Goal: Check status: Check status

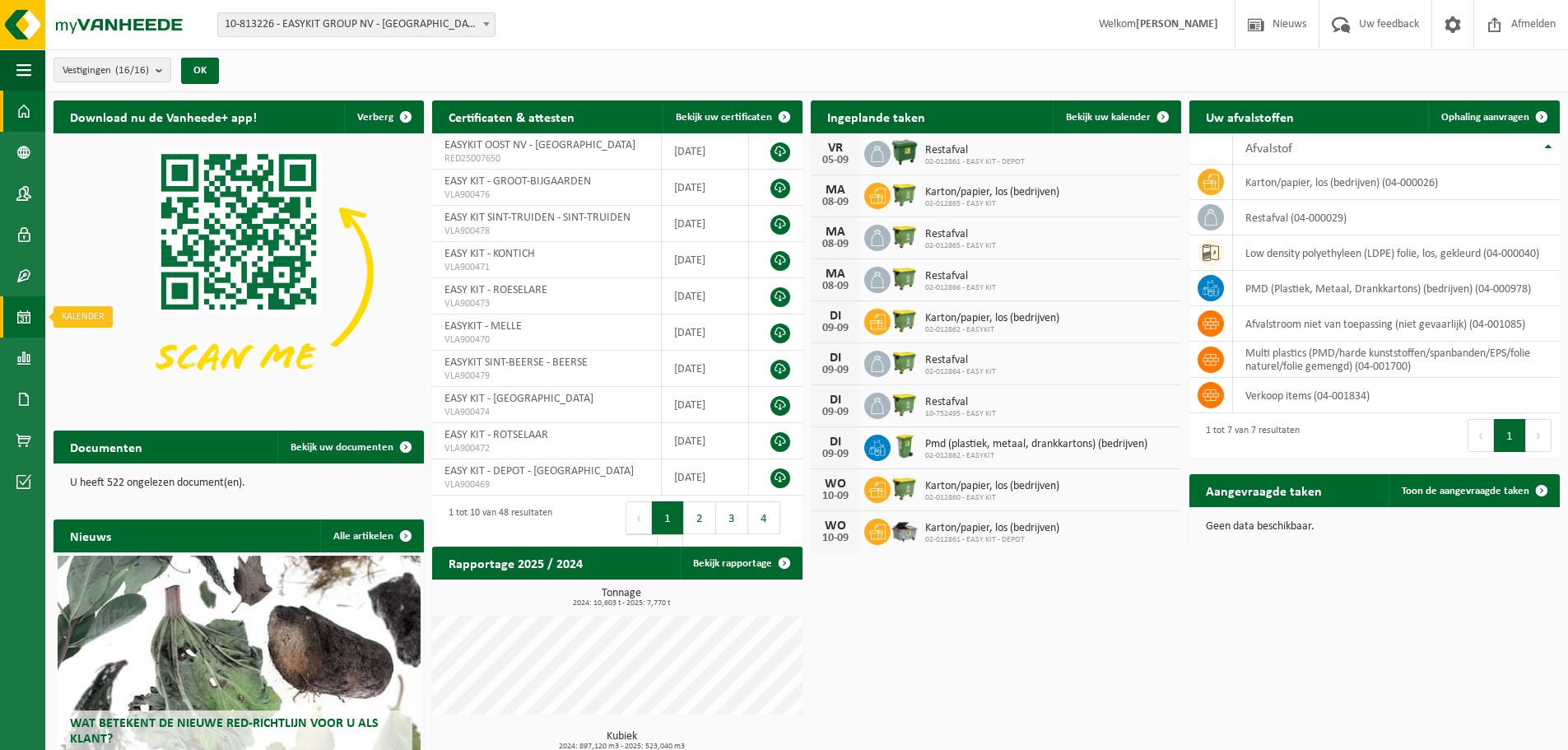
click at [10, 328] on link "Kalender" at bounding box center [23, 317] width 46 height 41
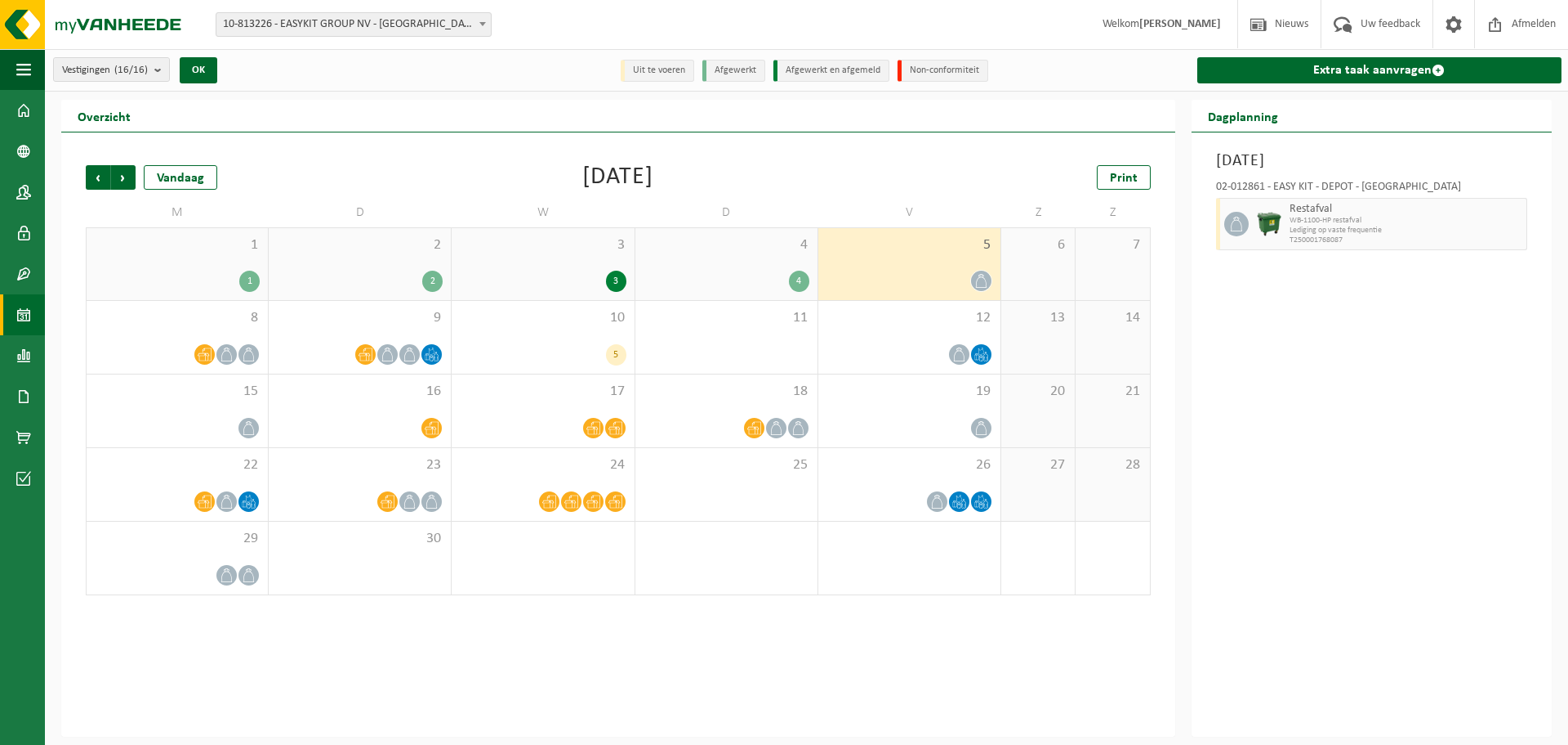
click at [317, 26] on span "10-813226 - EASYKIT GROUP NV - [GEOGRAPHIC_DATA]" at bounding box center [353, 24] width 274 height 23
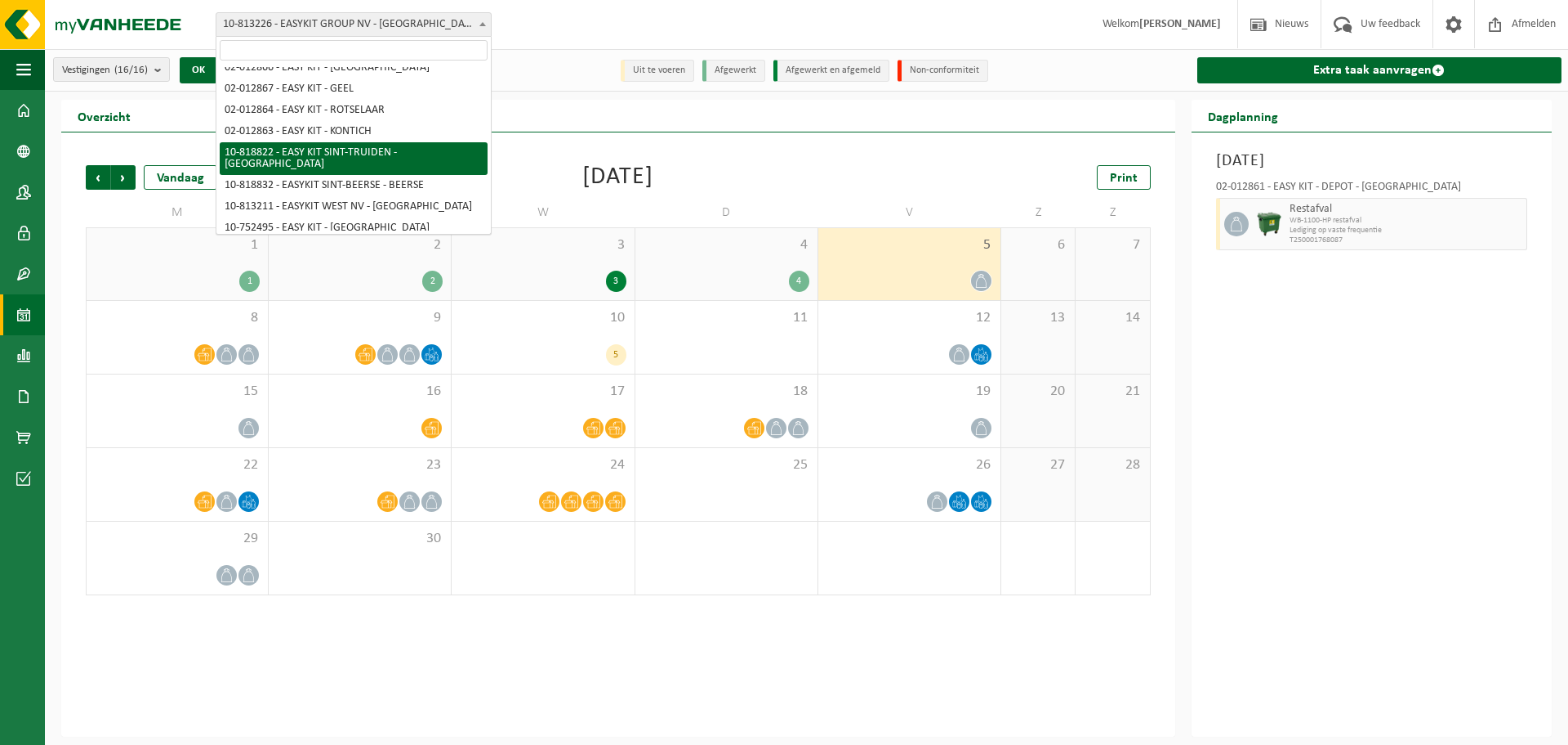
scroll to position [177, 0]
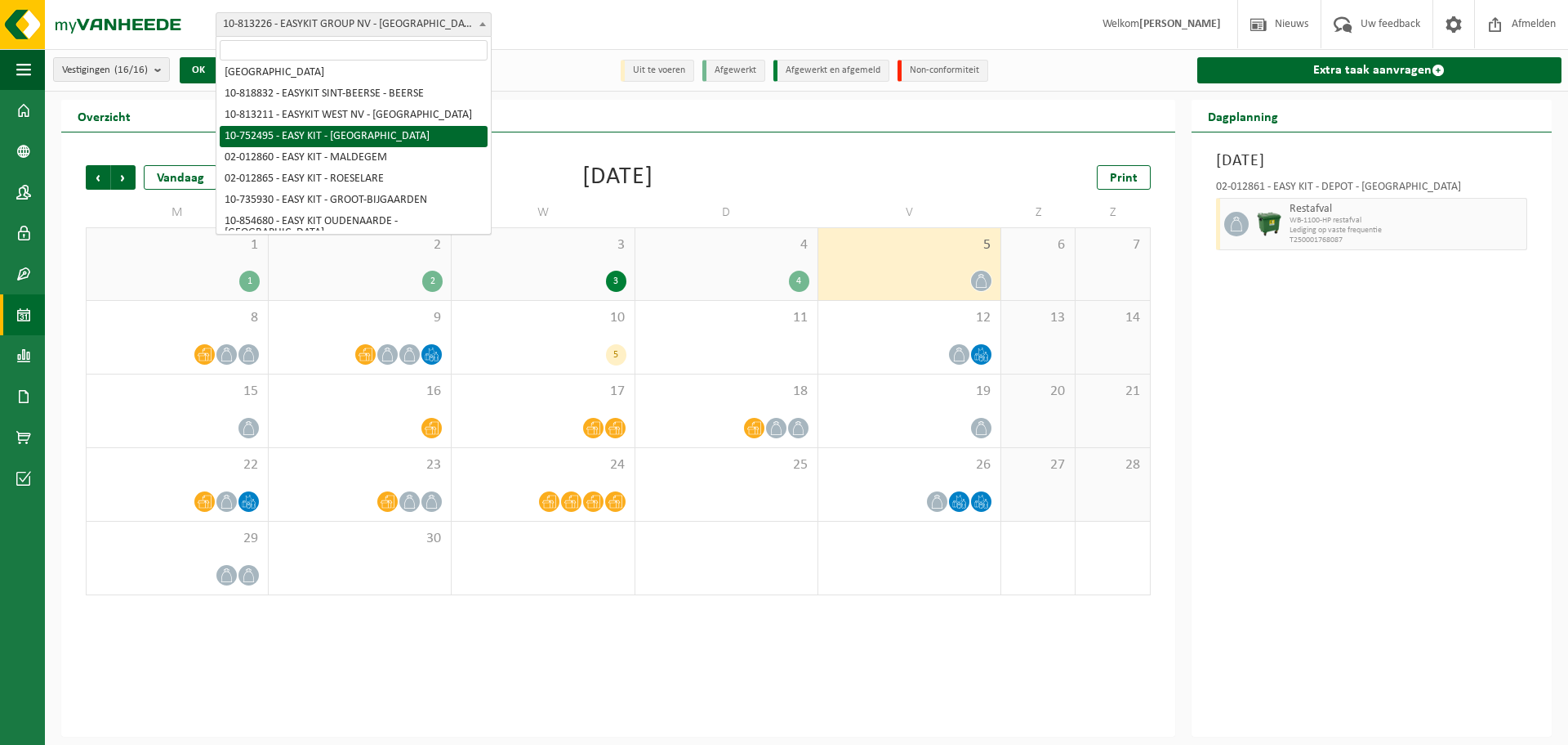
select select "7120"
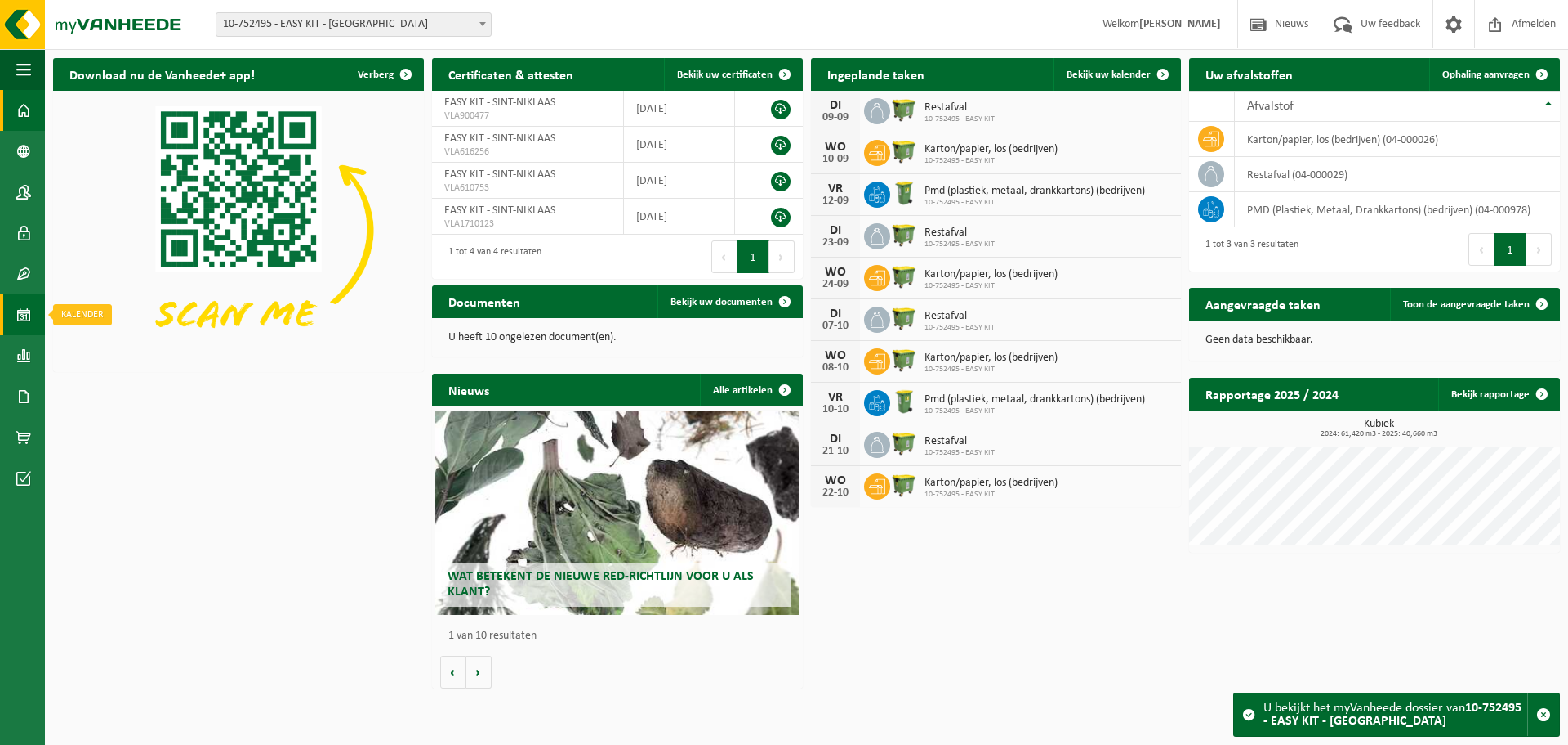
click at [21, 334] on span at bounding box center [24, 314] width 14 height 41
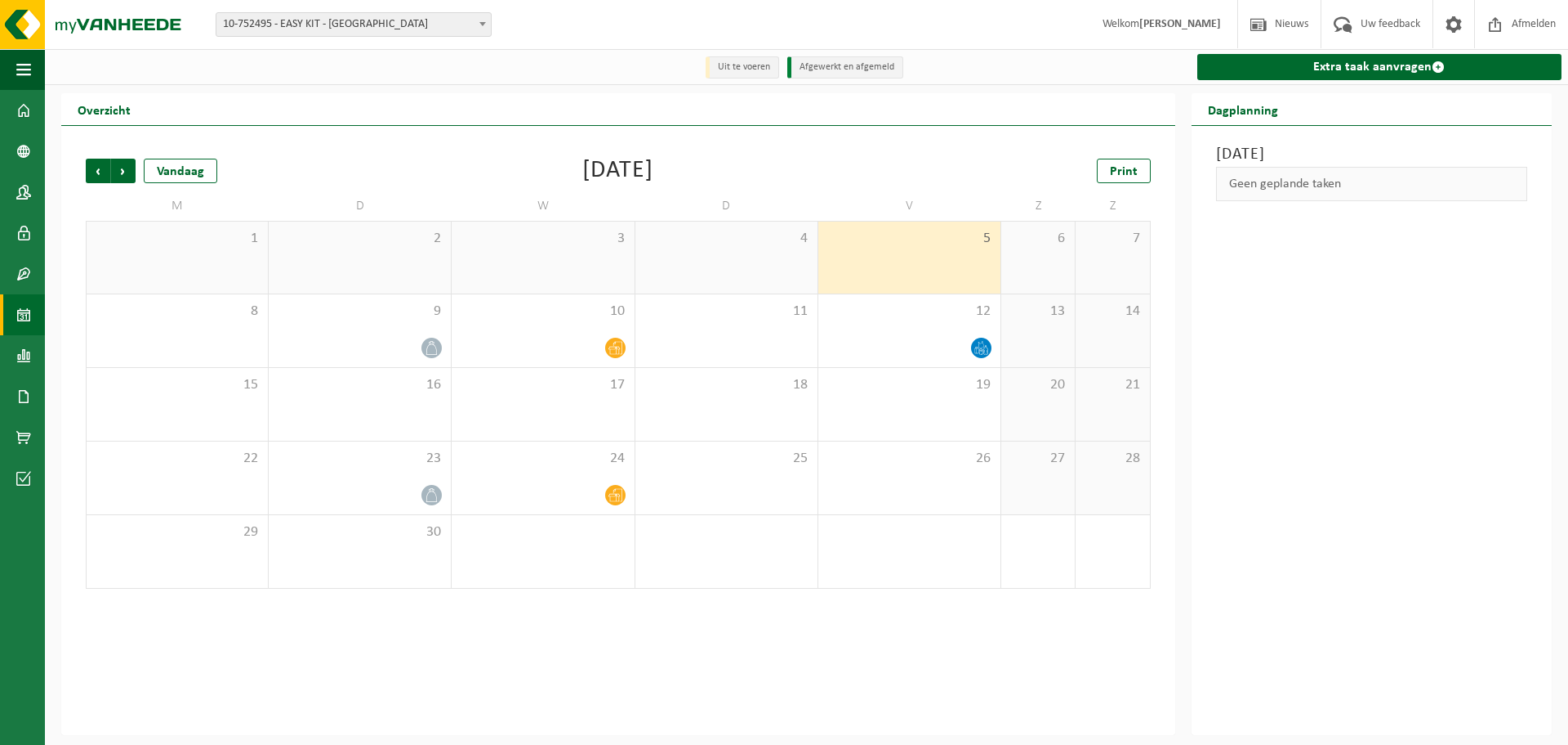
click at [83, 166] on div "Vorige Volgende Vandaag September 2025 Print M D W D V Z Z 1 2 3 4 5 6 7 8 9 10…" at bounding box center [619, 373] width 1082 height 462
click at [92, 169] on span "Vorige" at bounding box center [98, 170] width 24 height 24
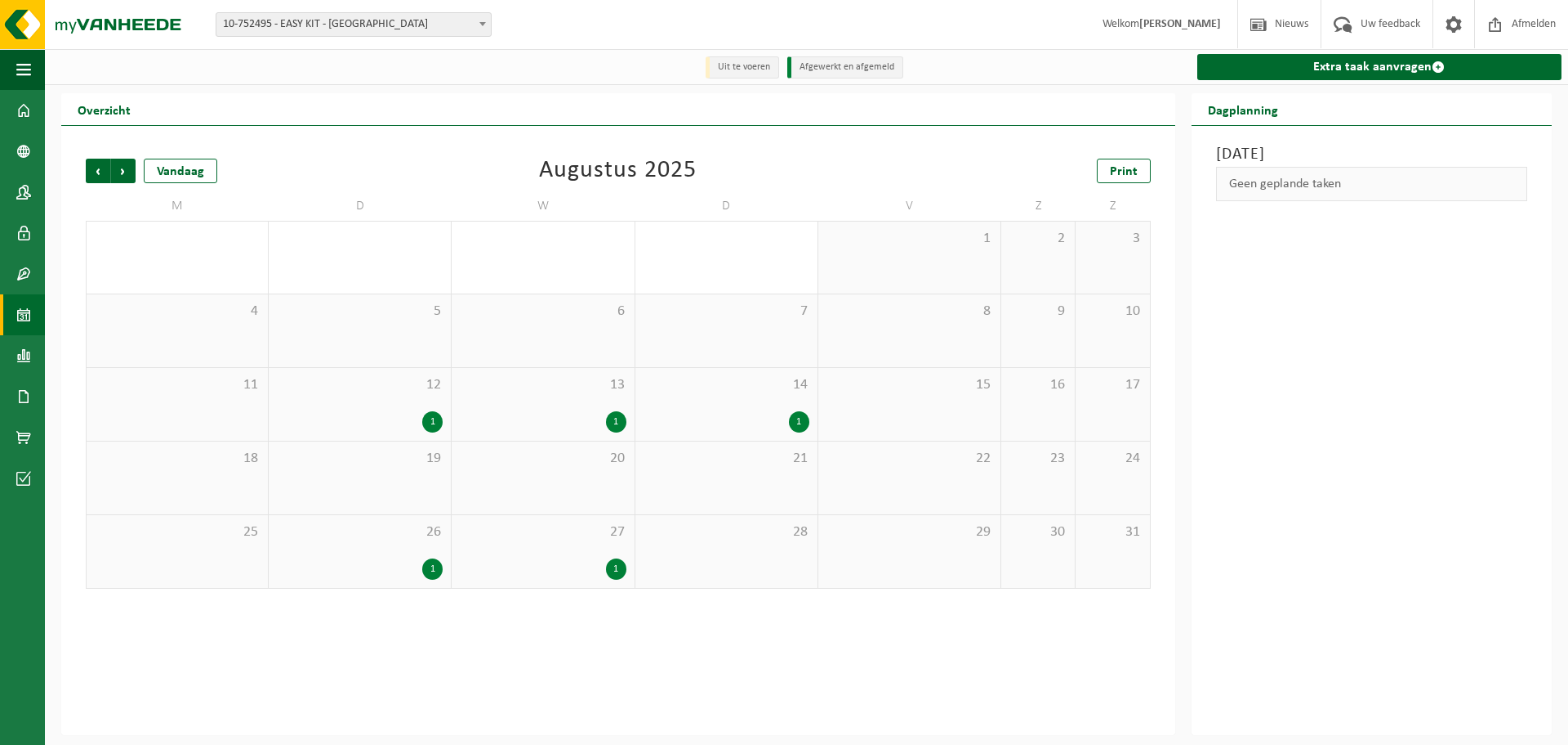
click at [349, 19] on span "10-752495 - EASY KIT - [GEOGRAPHIC_DATA]" at bounding box center [353, 24] width 274 height 23
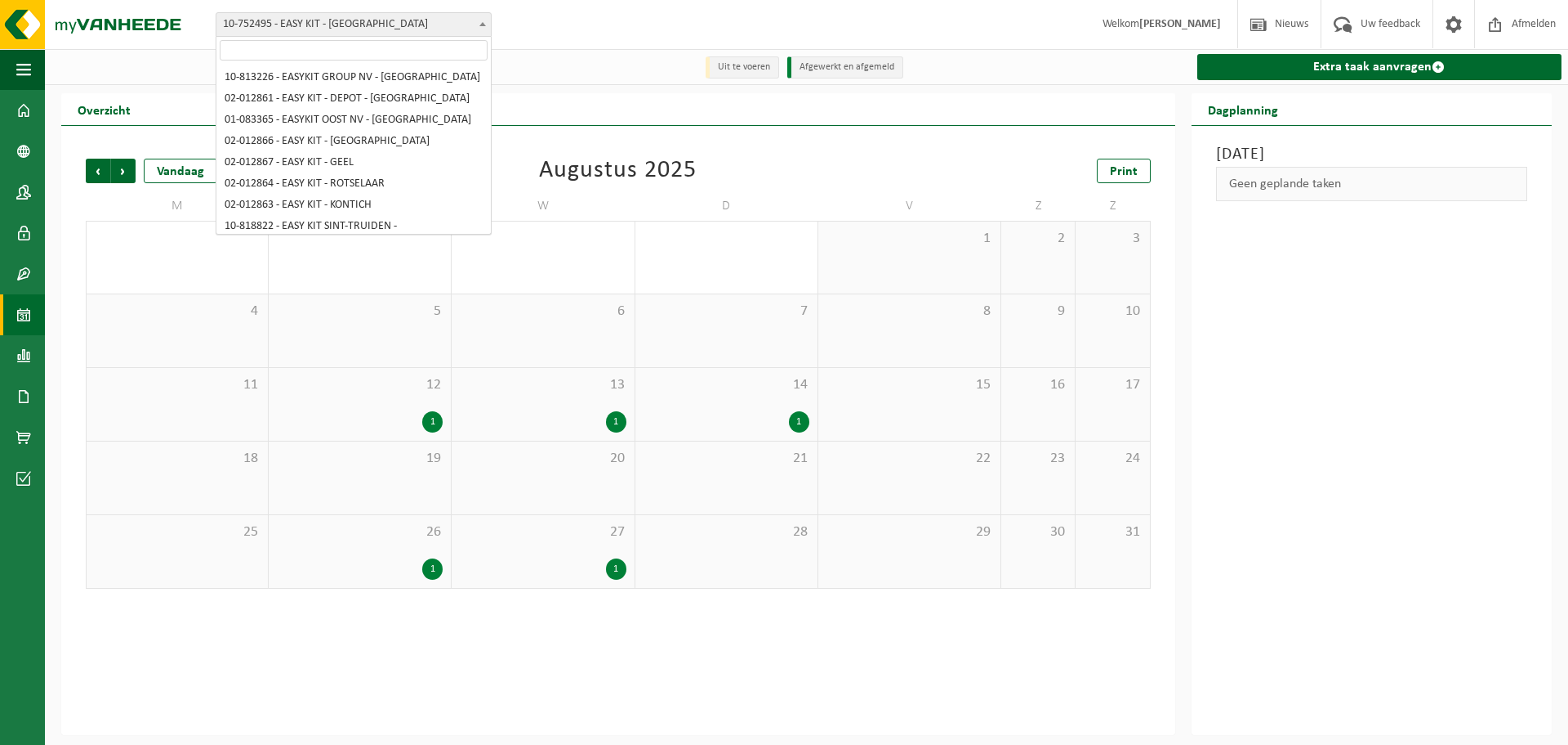
scroll to position [170, 0]
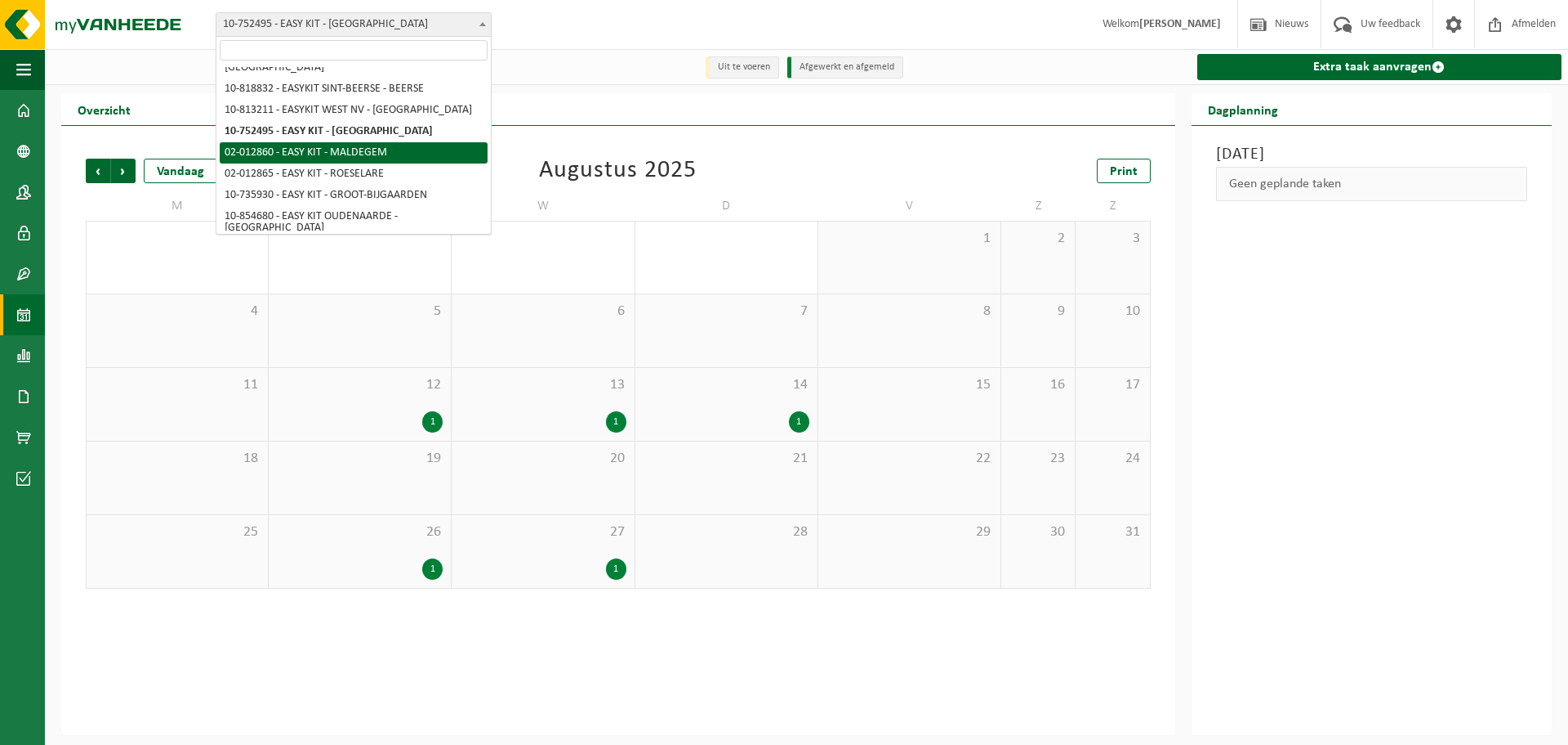
select select "3948"
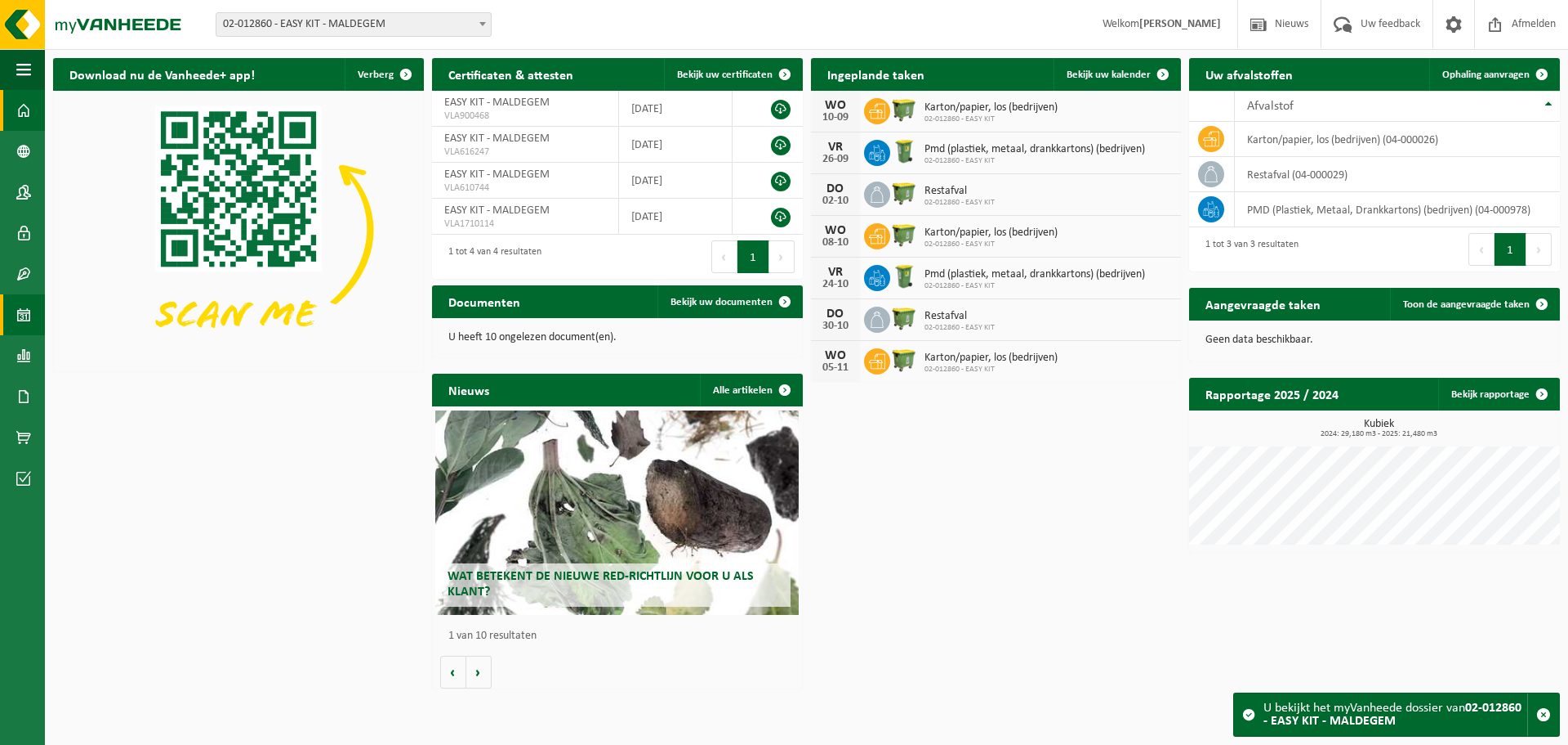
click at [15, 329] on link "Kalender" at bounding box center [23, 314] width 45 height 41
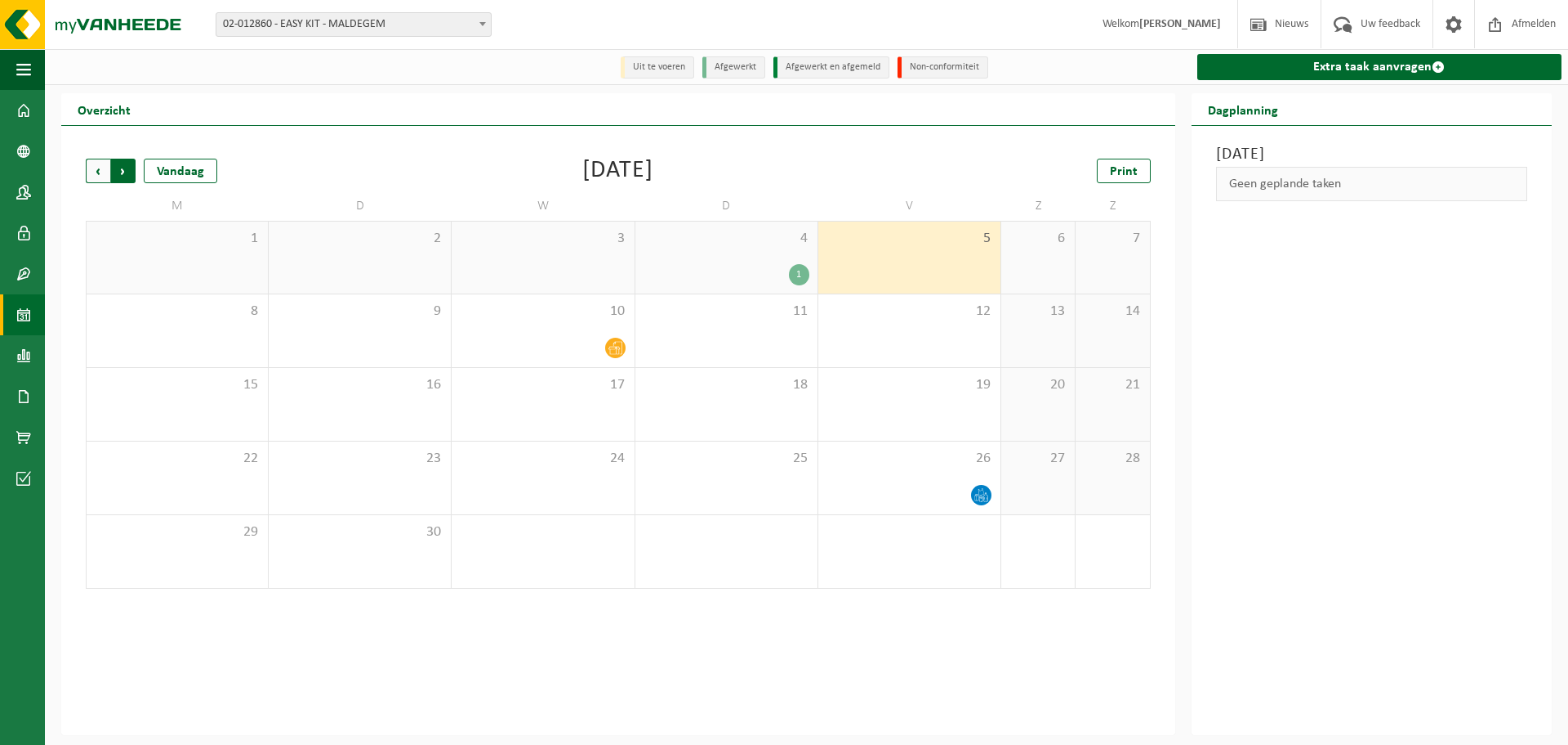
click at [97, 175] on span "Vorige" at bounding box center [98, 170] width 24 height 24
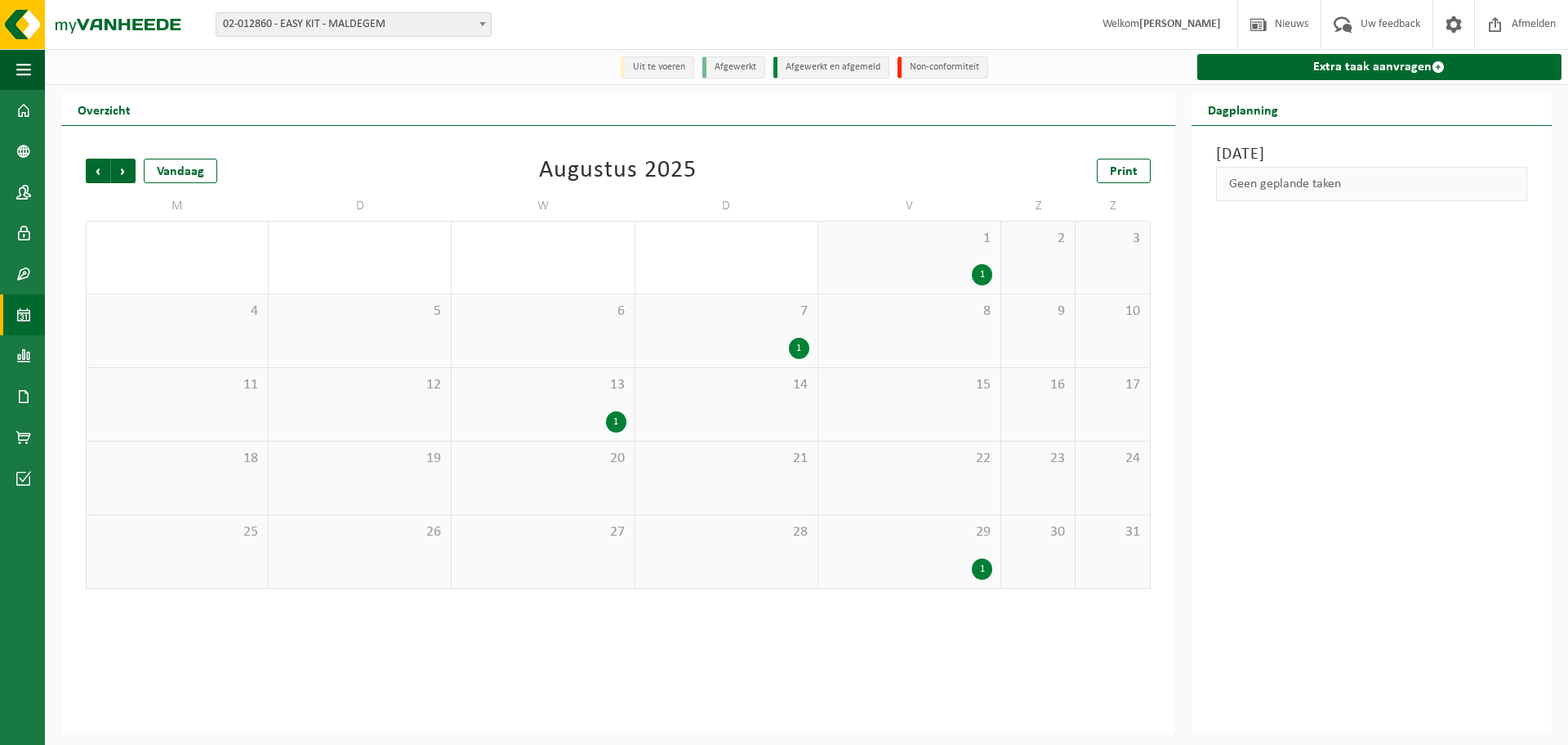
click at [394, 24] on span "02-012860 - EASY KIT - MALDEGEM" at bounding box center [353, 24] width 274 height 23
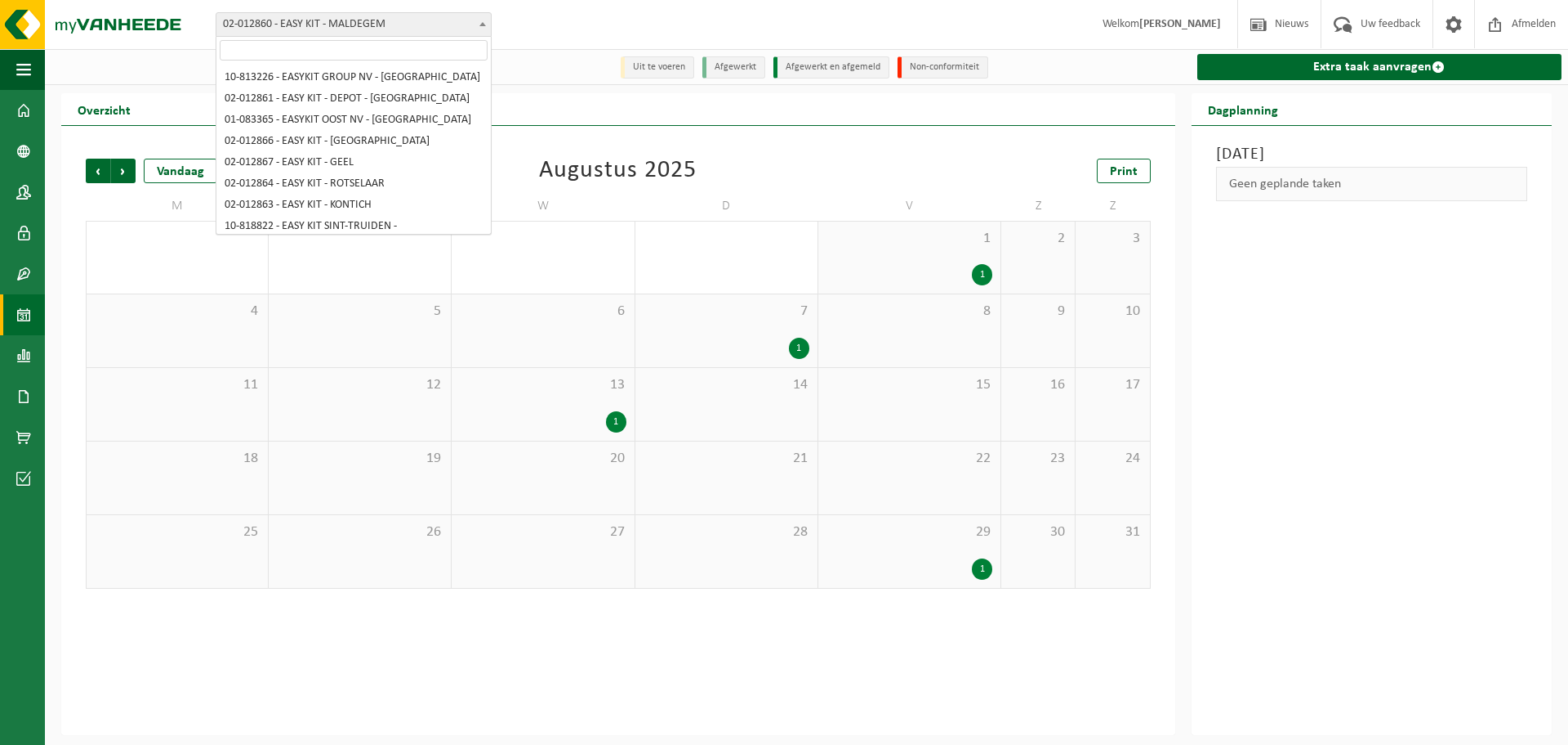
scroll to position [177, 0]
select select "3950"
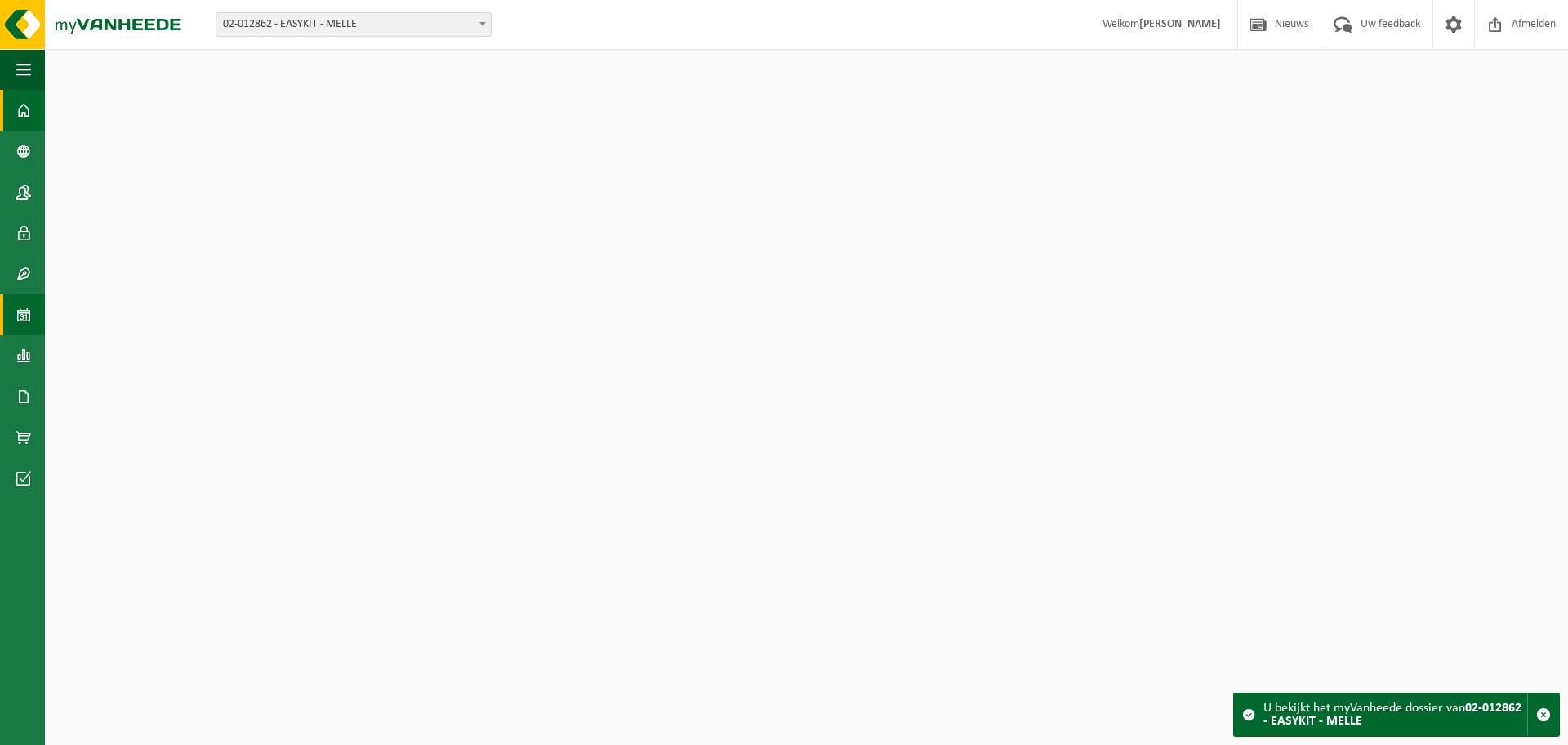
click at [25, 320] on span at bounding box center [24, 314] width 14 height 41
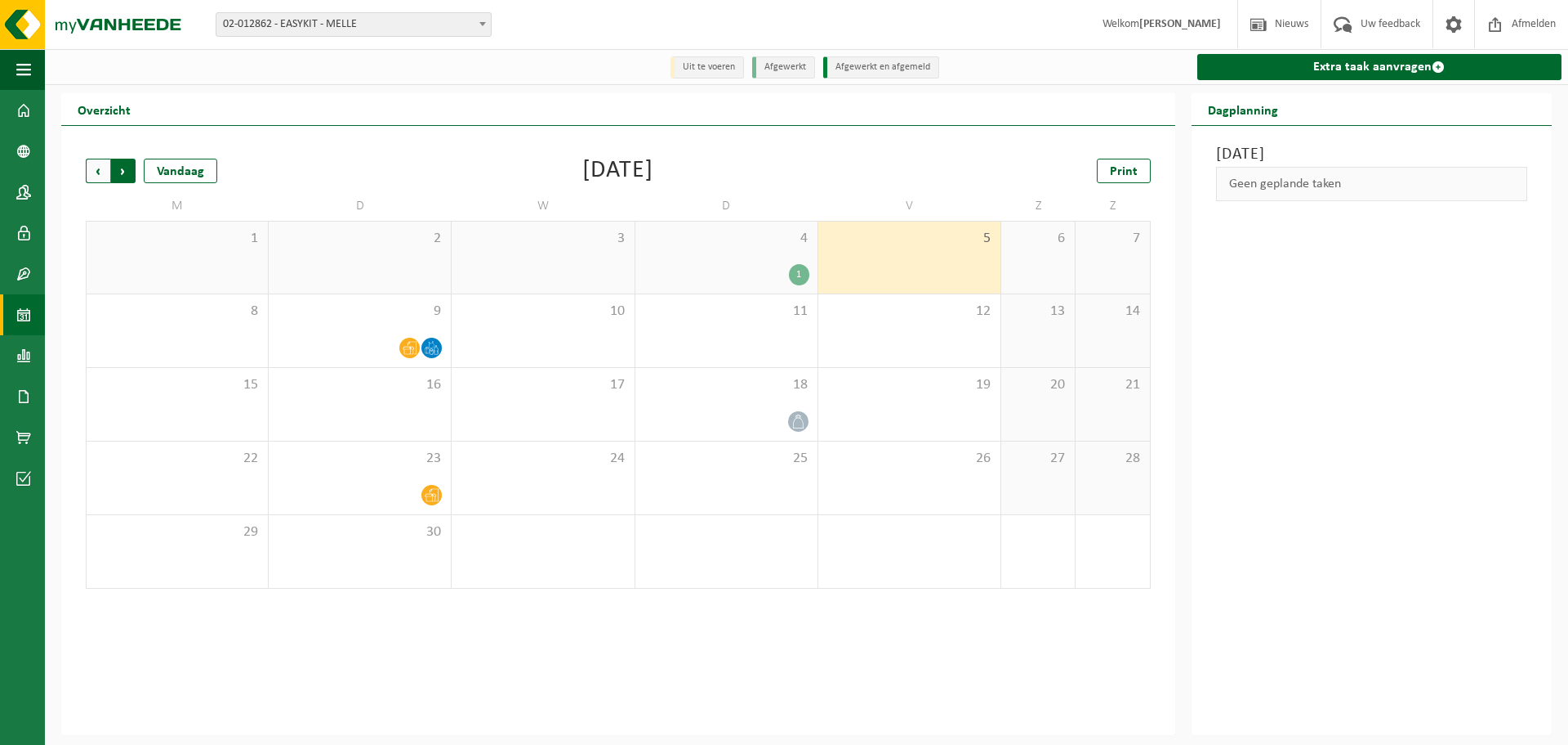
click at [104, 182] on span "Vorige" at bounding box center [98, 170] width 24 height 24
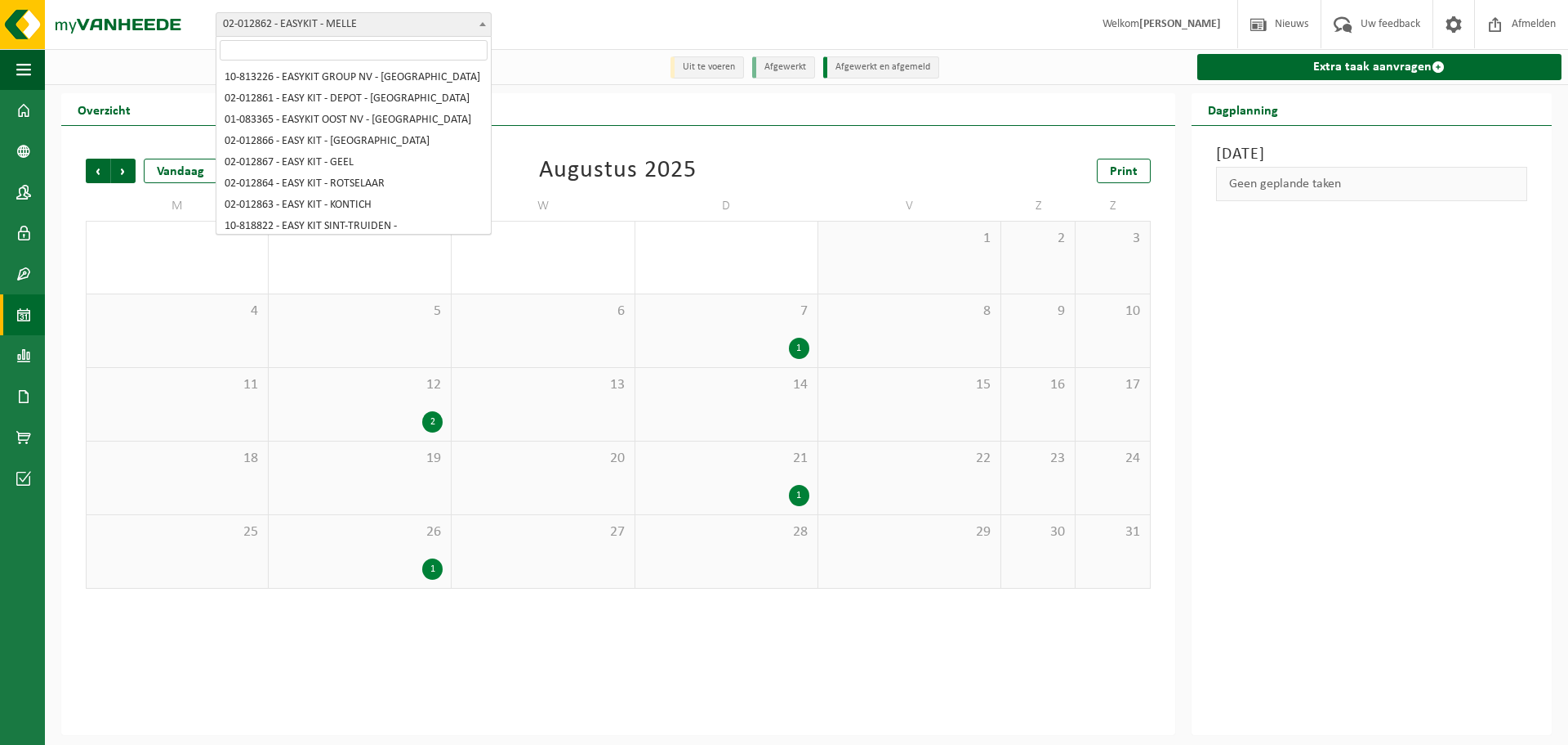
click at [303, 21] on span "02-012862 - EASYKIT - MELLE" at bounding box center [353, 24] width 274 height 23
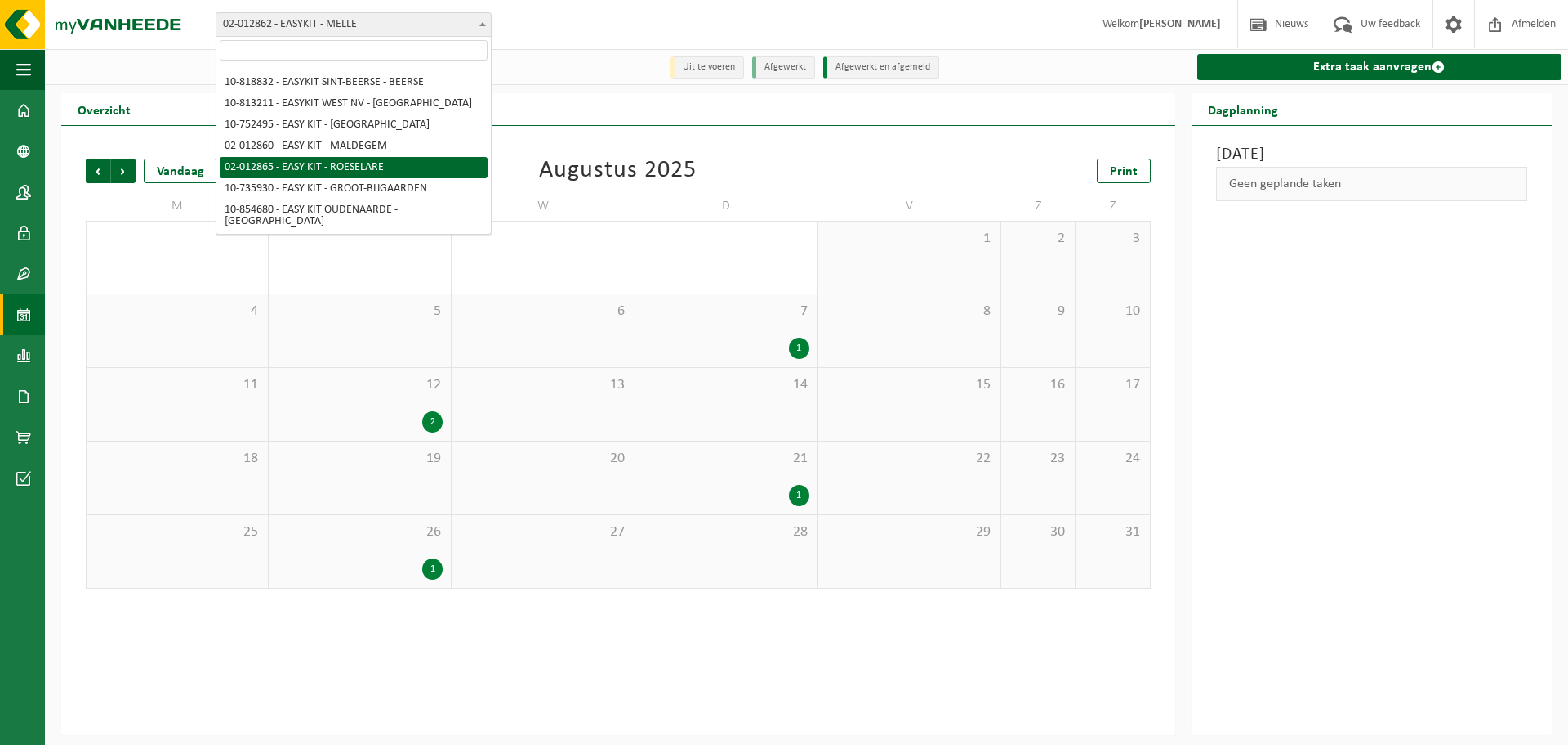
select select "3953"
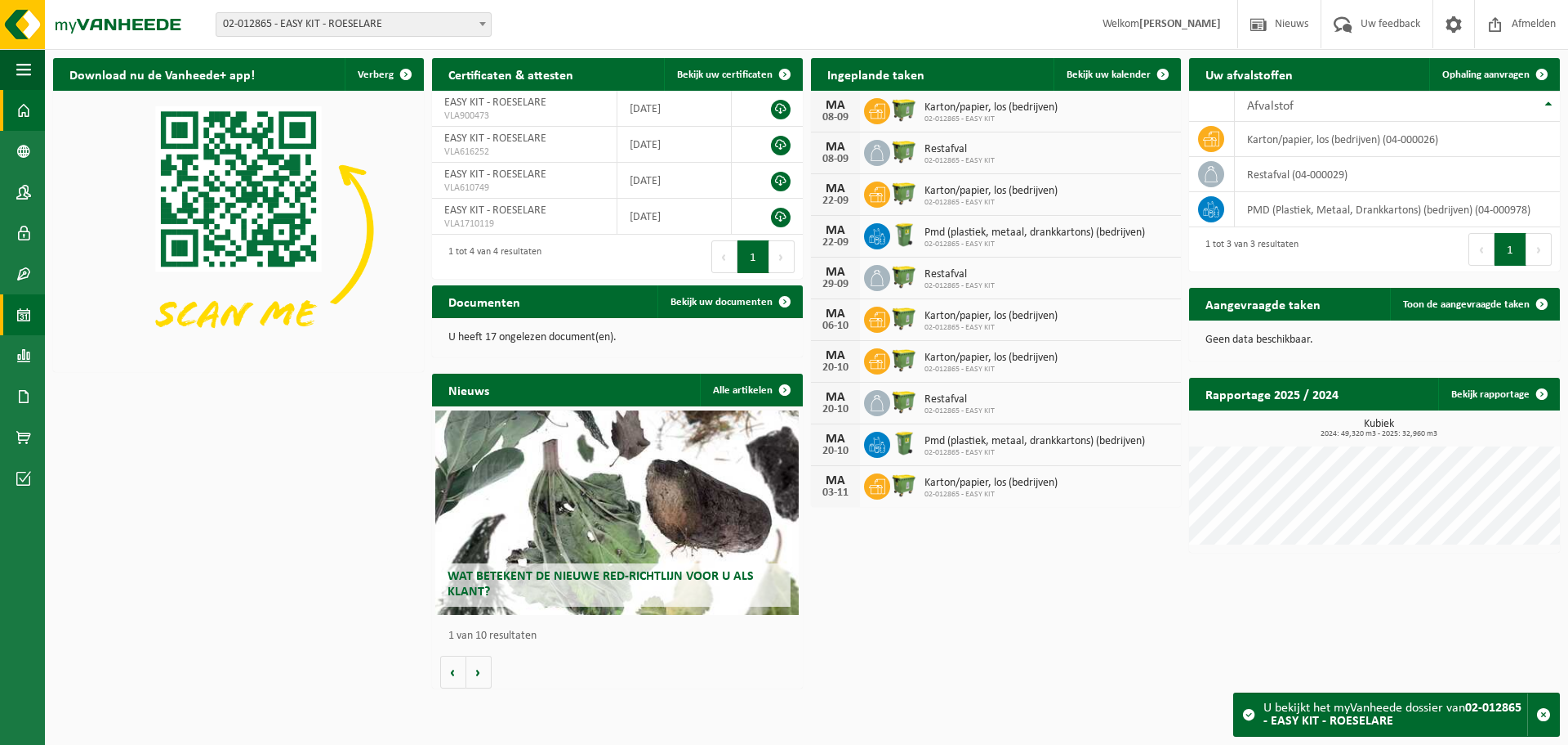
click at [37, 306] on link "Kalender" at bounding box center [23, 314] width 45 height 41
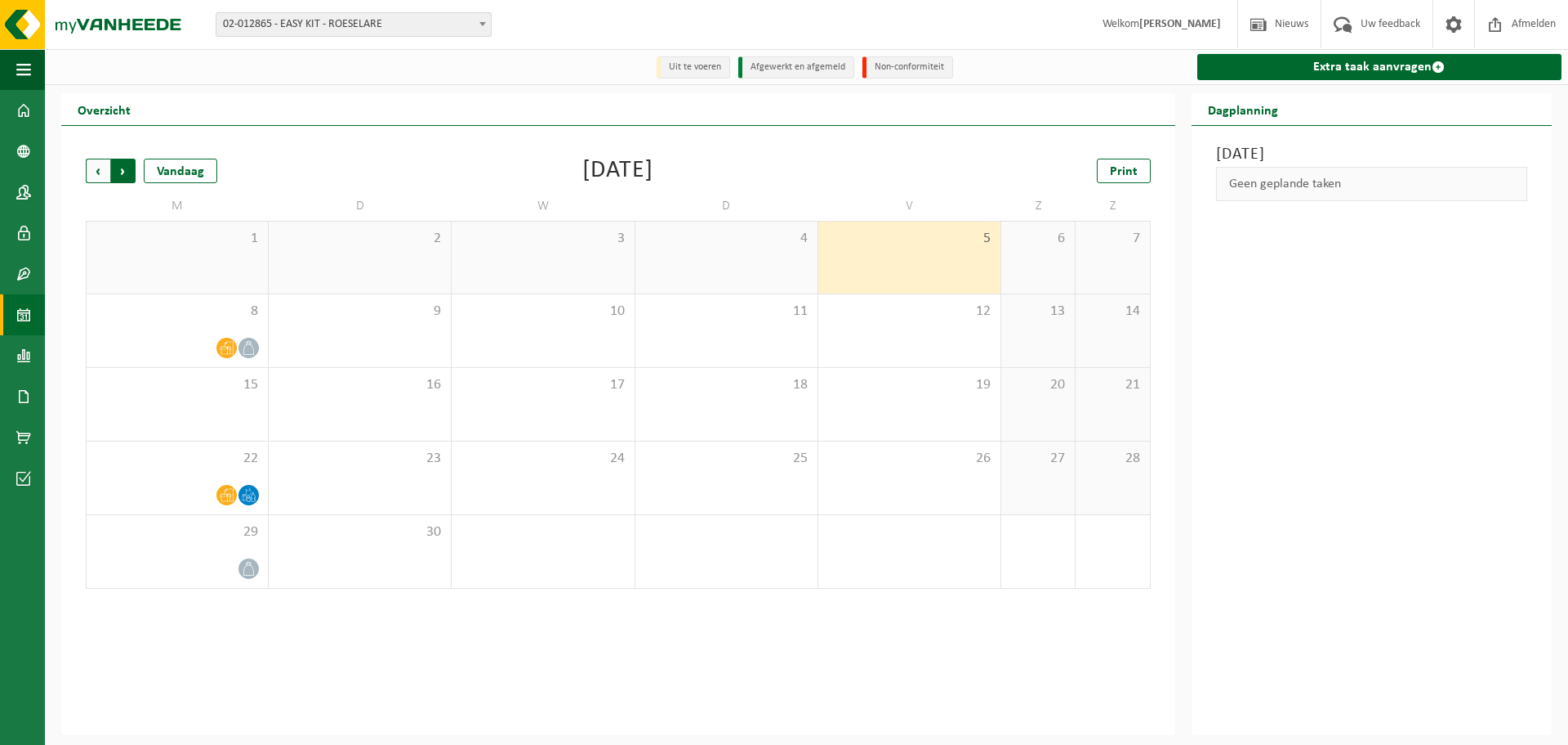
click at [101, 166] on span "Vorige" at bounding box center [98, 170] width 24 height 24
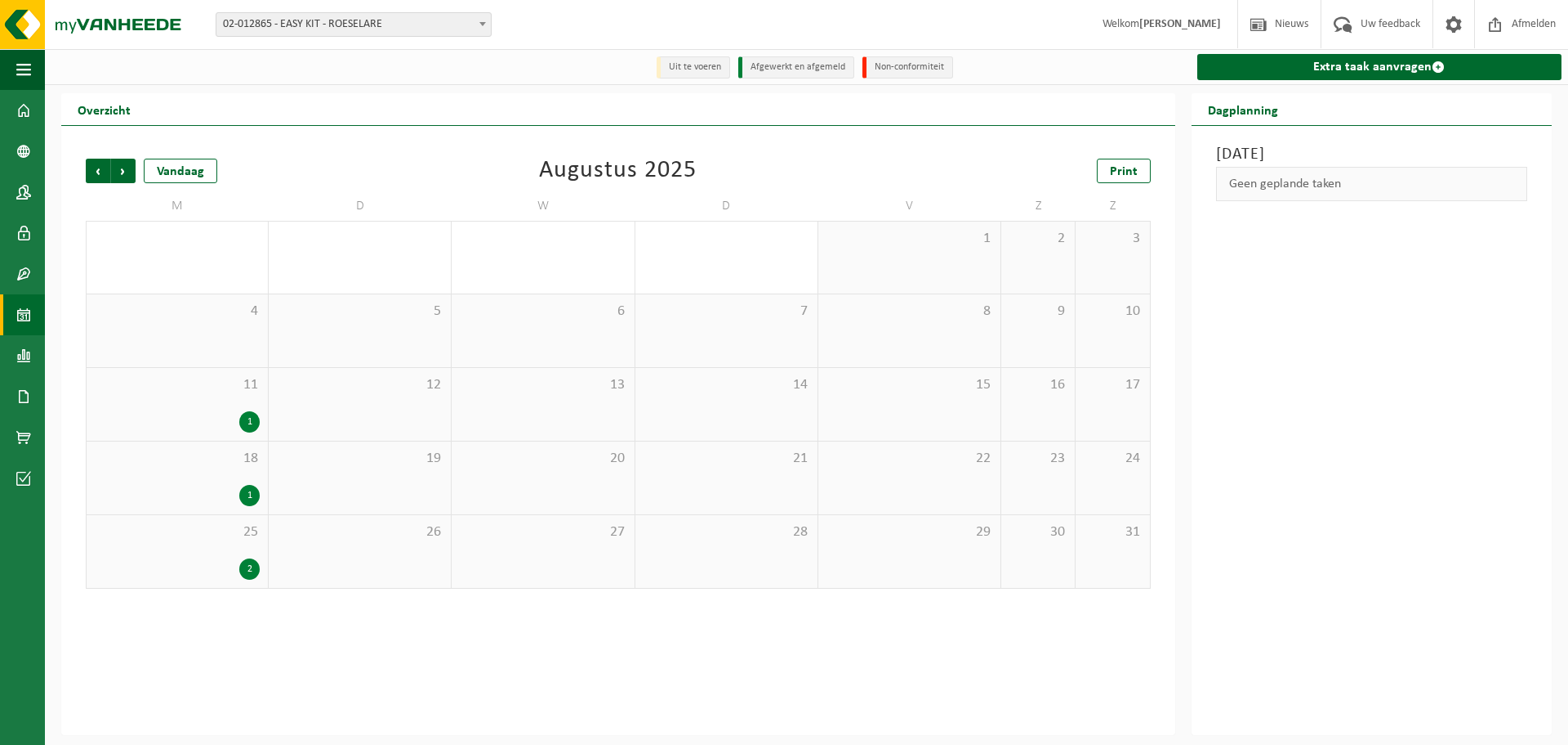
click at [345, 37] on div "Vestiging: 10-813226 - EASYKIT GROUP [GEOGRAPHIC_DATA] - [GEOGRAPHIC_DATA] 02-0…" at bounding box center [784, 24] width 1568 height 50
click at [342, 36] on span "02-012865 - EASY KIT - ROESELARE" at bounding box center [353, 24] width 276 height 24
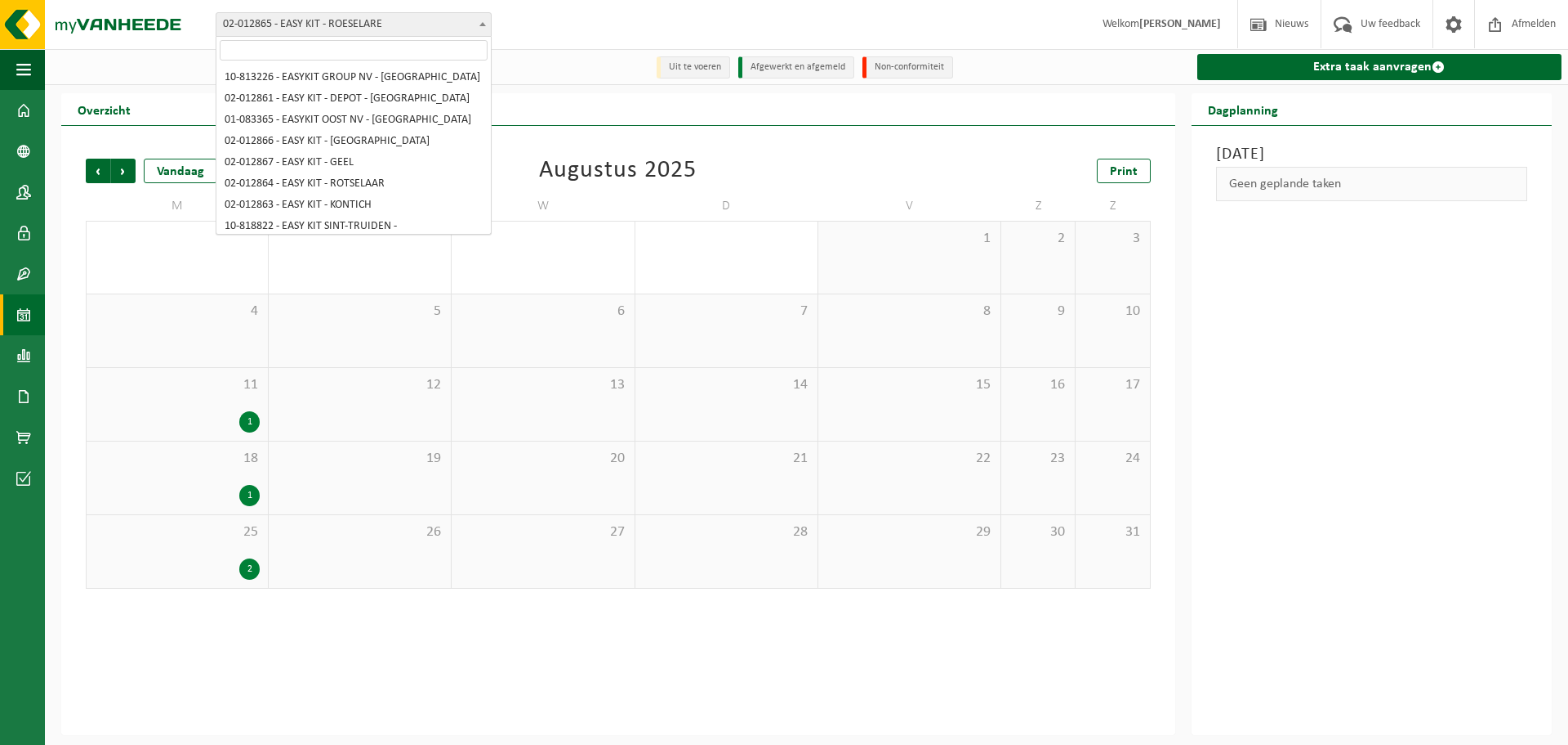
scroll to position [177, 0]
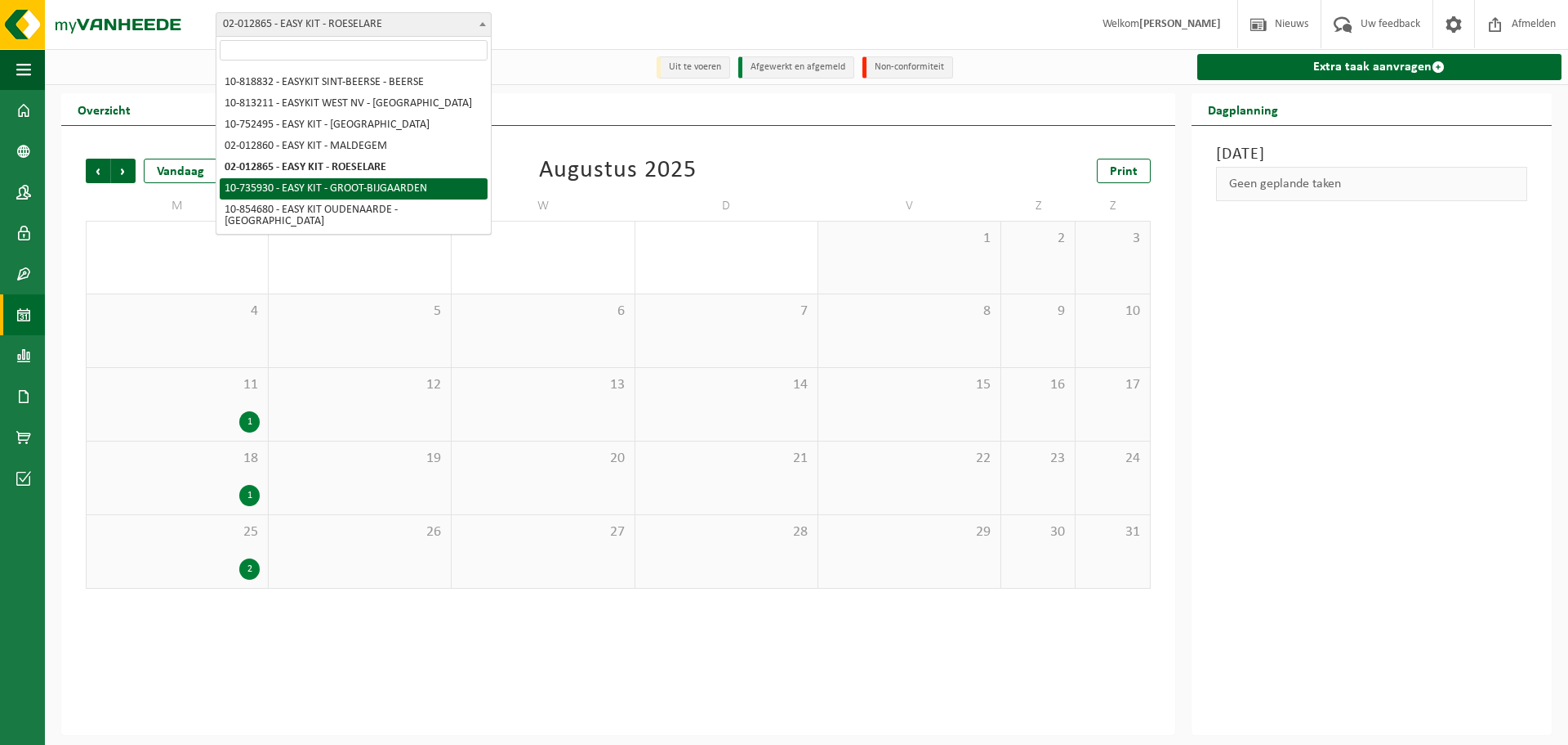
select select "3983"
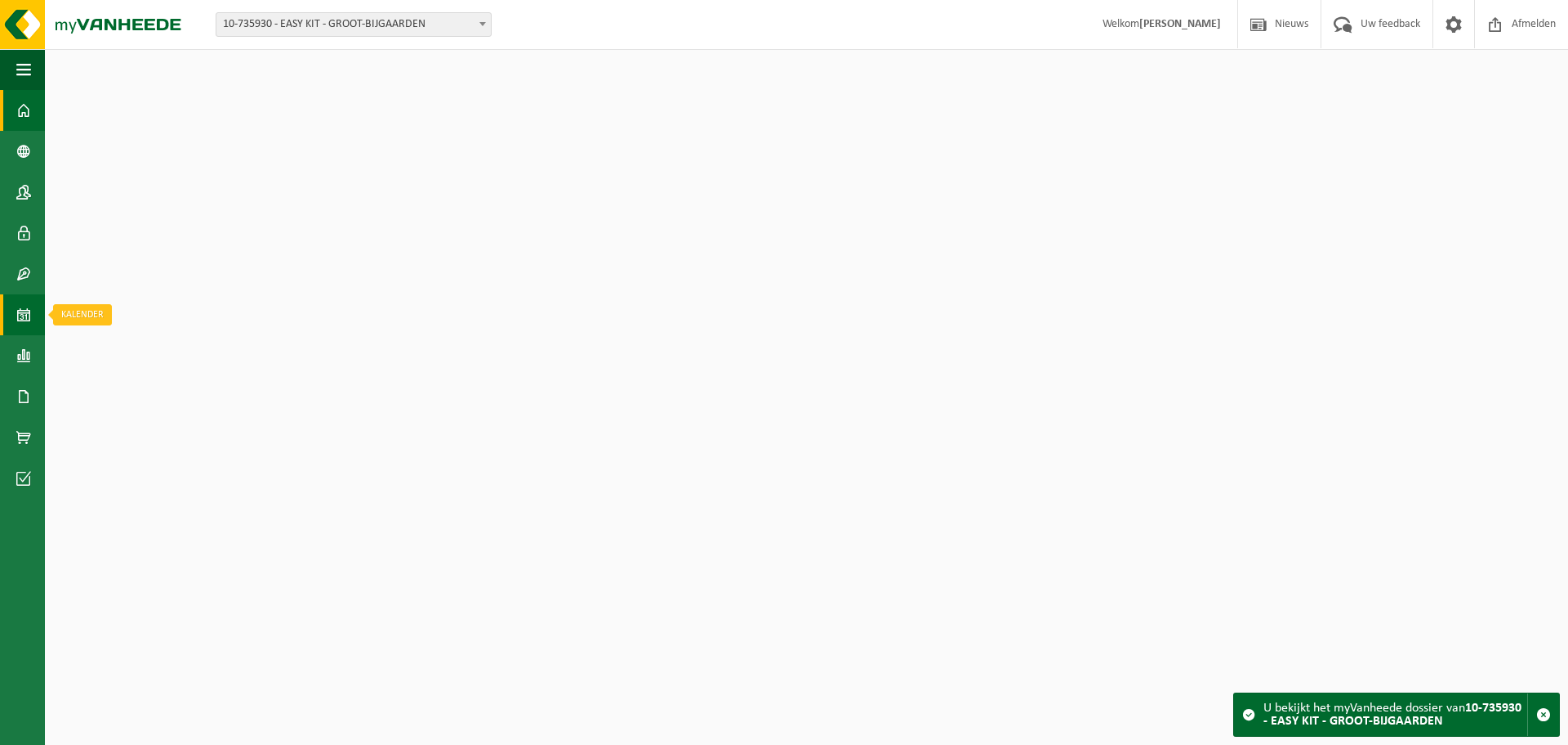
click at [34, 314] on link "Kalender" at bounding box center [23, 314] width 45 height 41
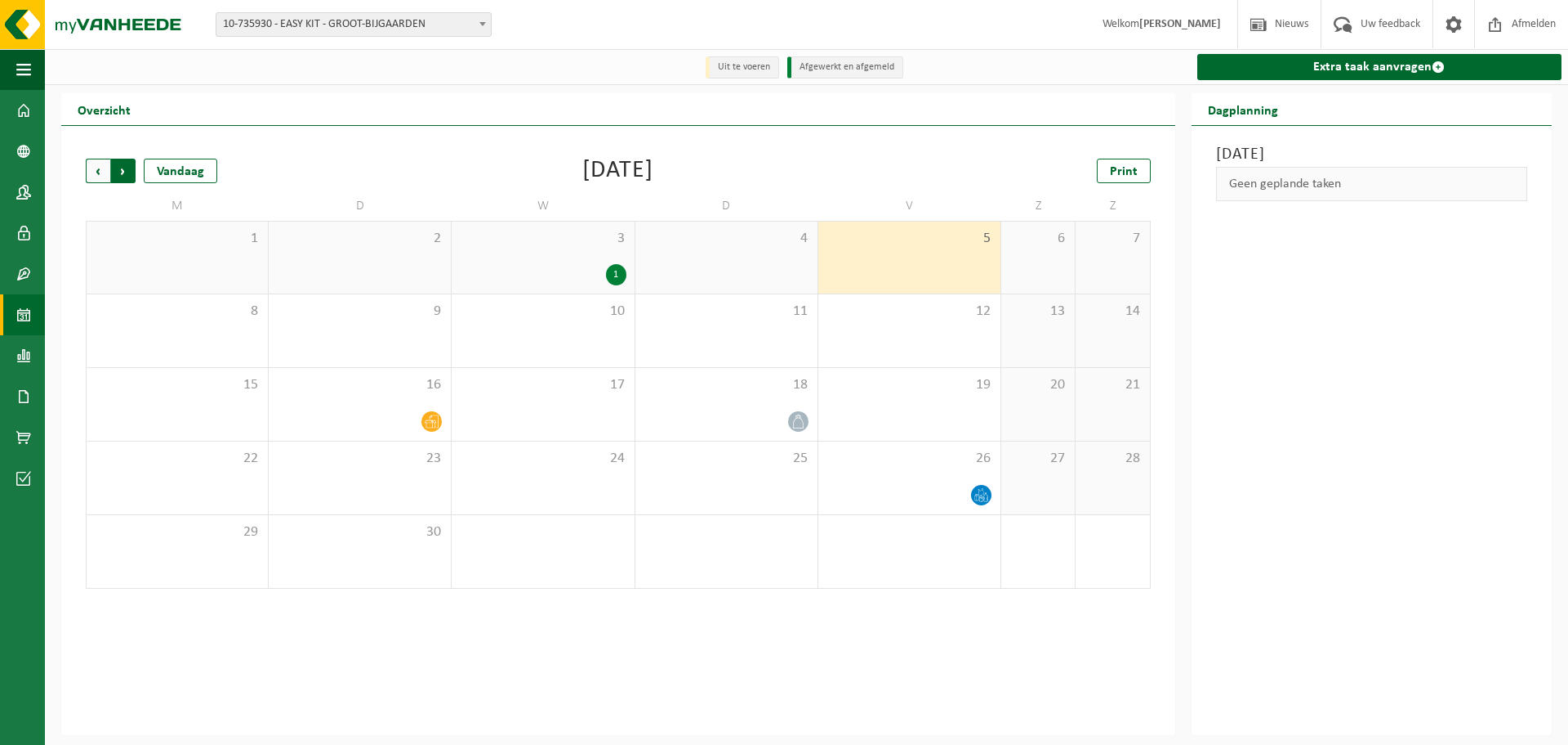
click at [91, 170] on span "Vorige" at bounding box center [98, 170] width 24 height 24
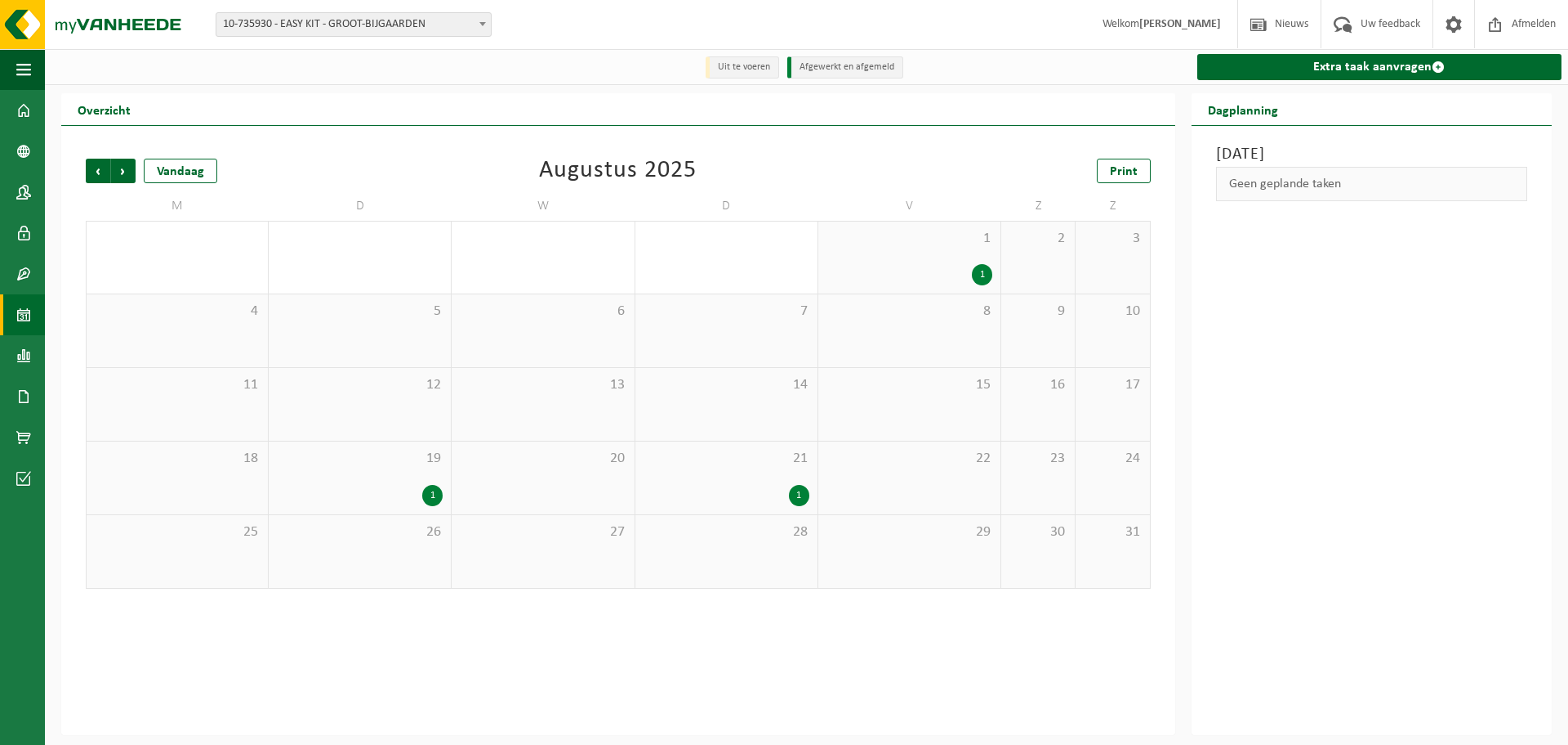
click at [337, 21] on span "10-735930 - EASY KIT - GROOT-BIJGAARDEN" at bounding box center [353, 24] width 274 height 23
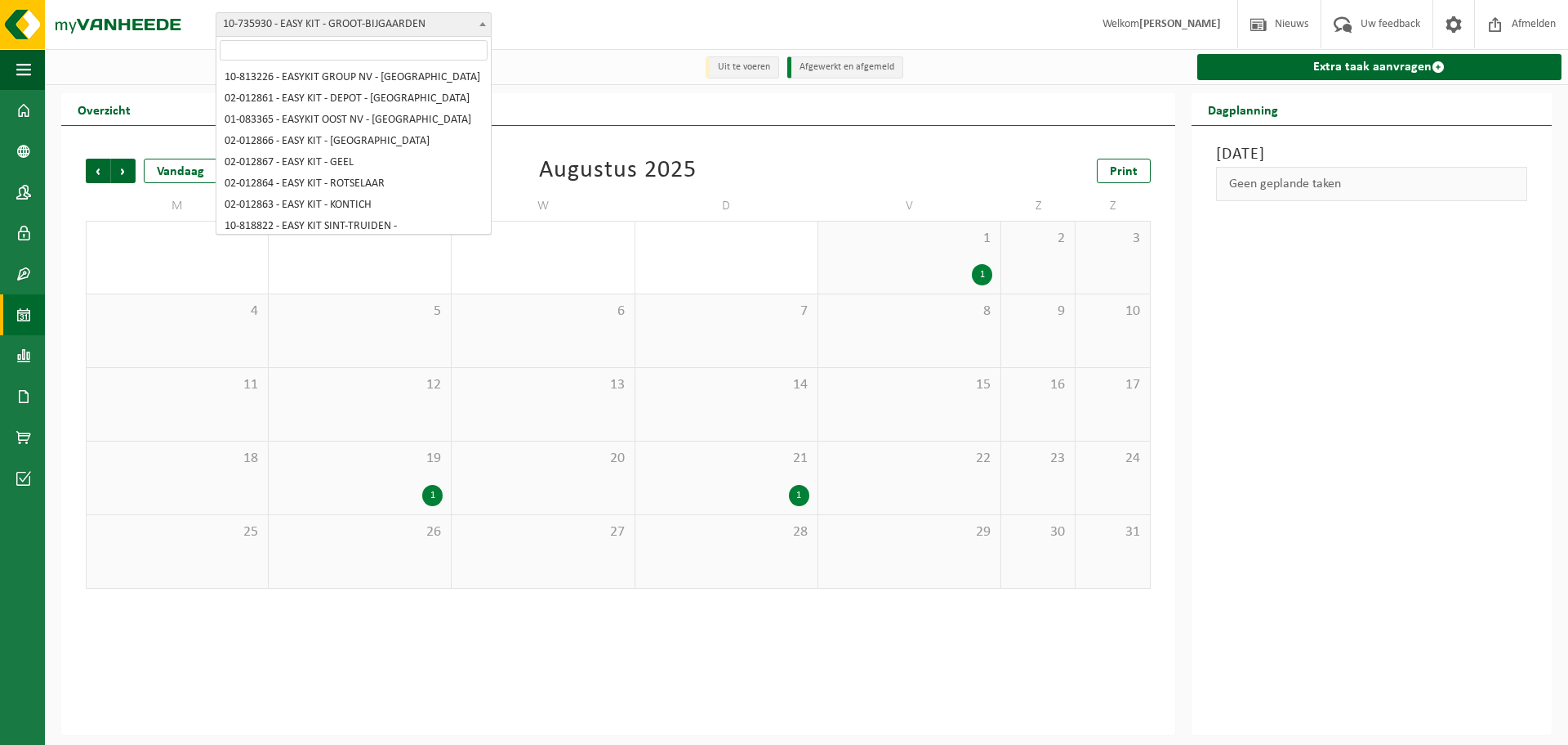
scroll to position [177, 0]
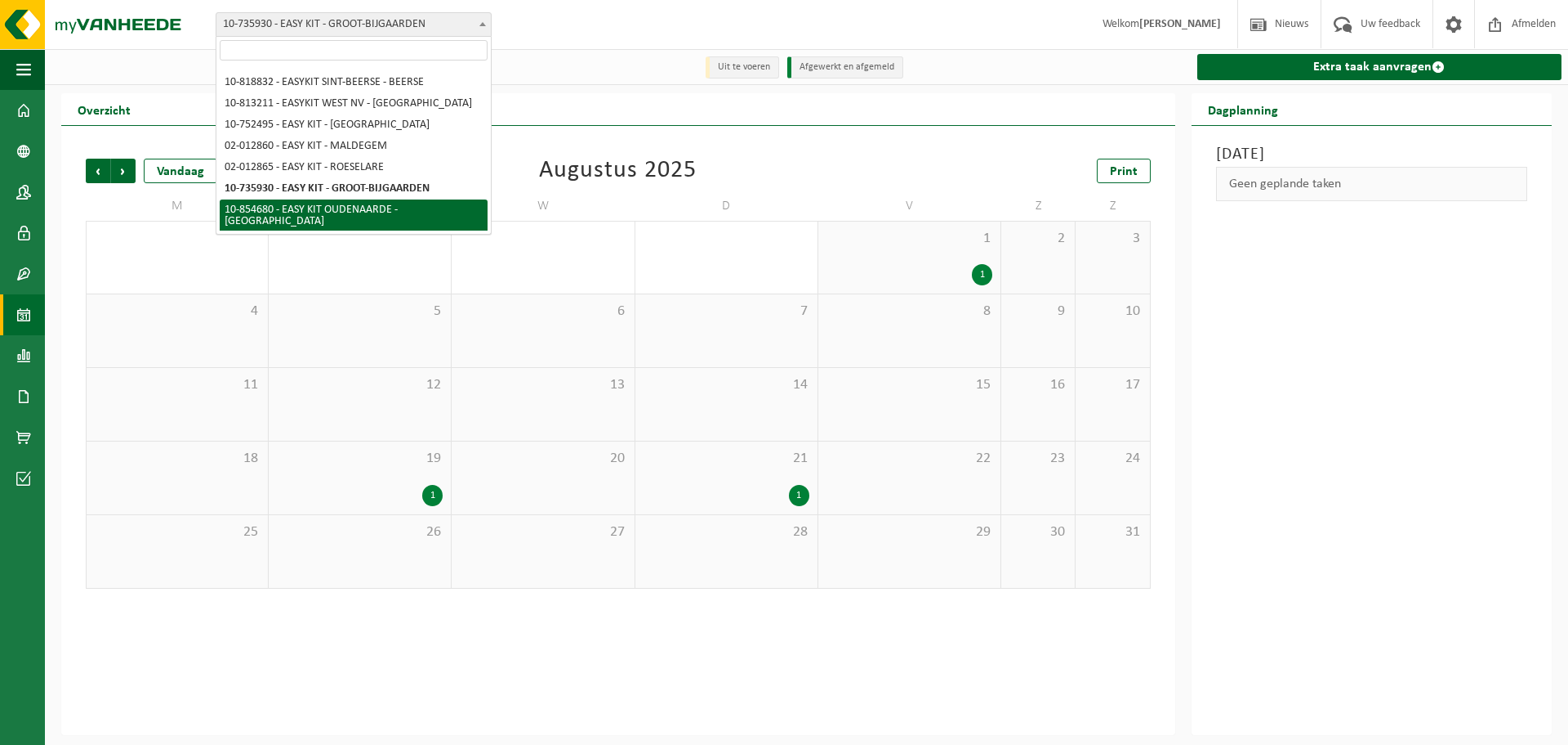
select select "97994"
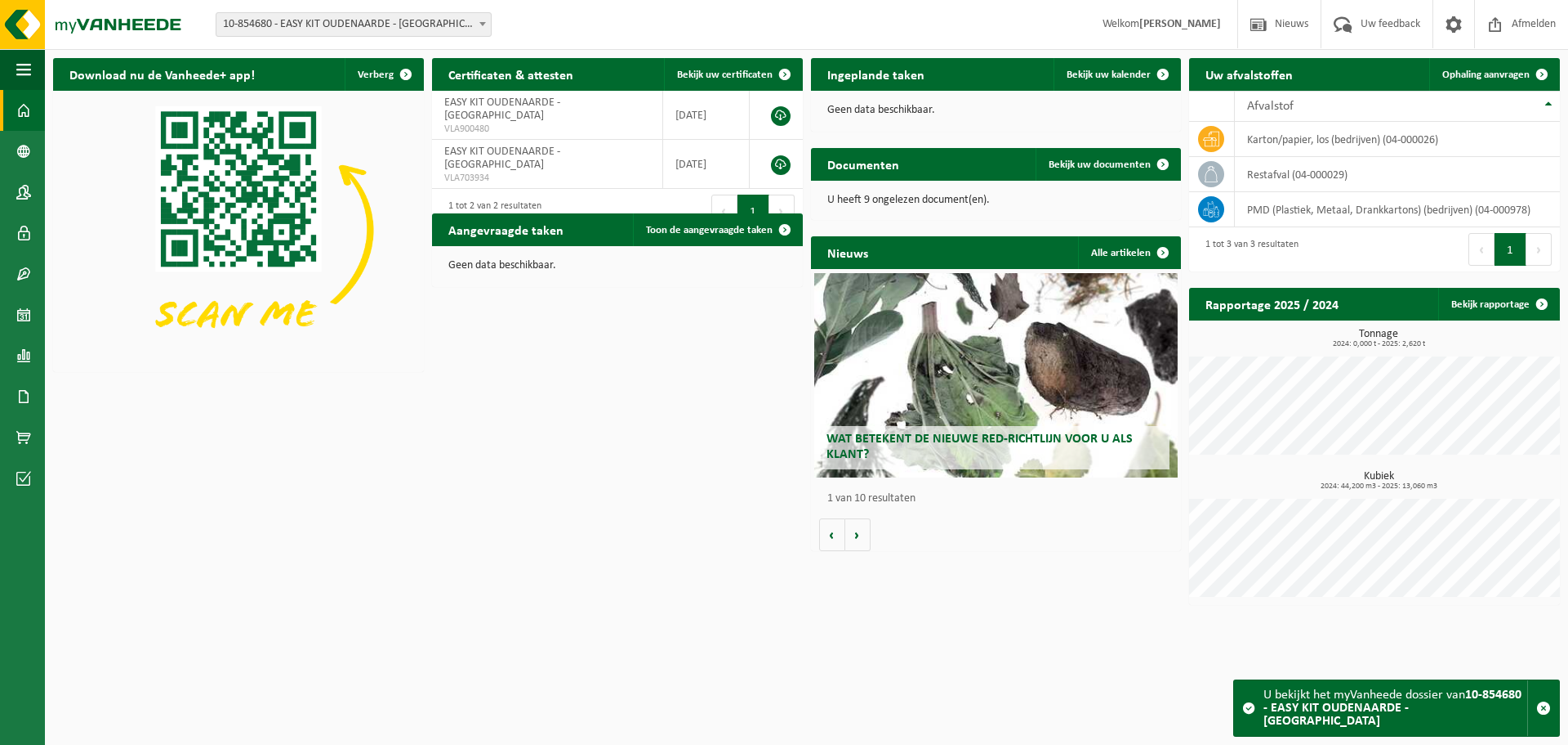
click at [229, 22] on span "10-854680 - EASY KIT OUDENAARDE - [GEOGRAPHIC_DATA]" at bounding box center [353, 24] width 274 height 23
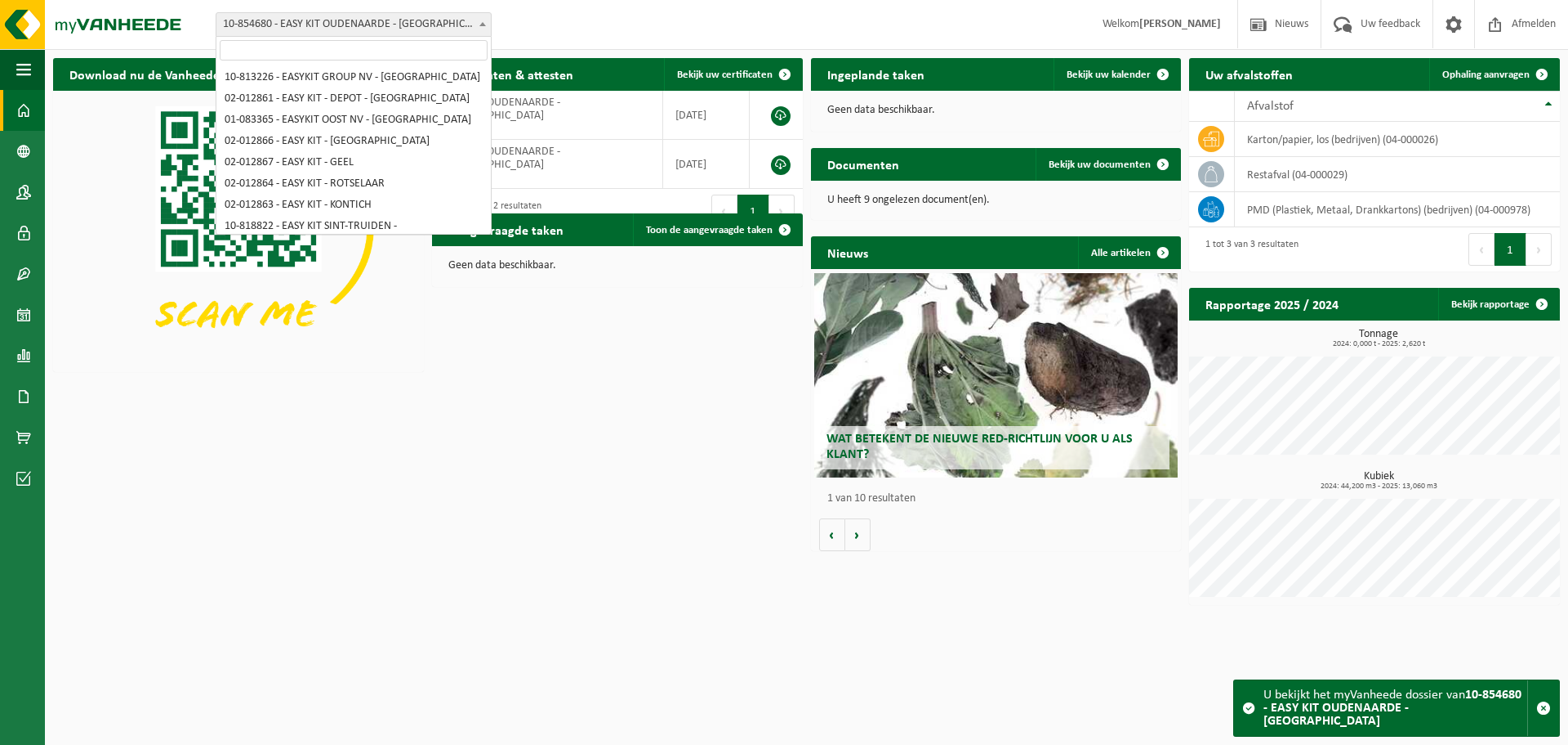
scroll to position [188, 0]
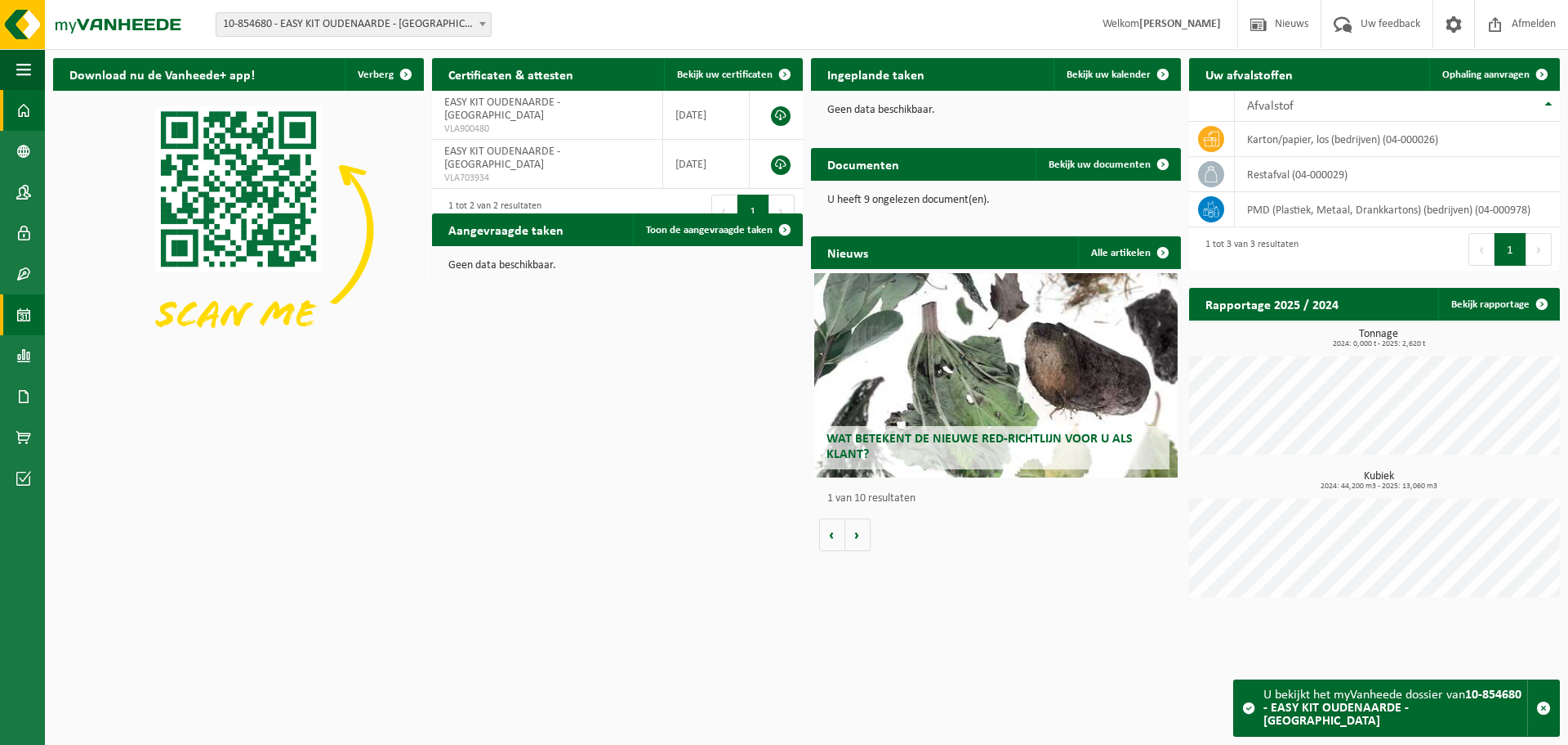
click at [27, 329] on span at bounding box center [24, 314] width 14 height 41
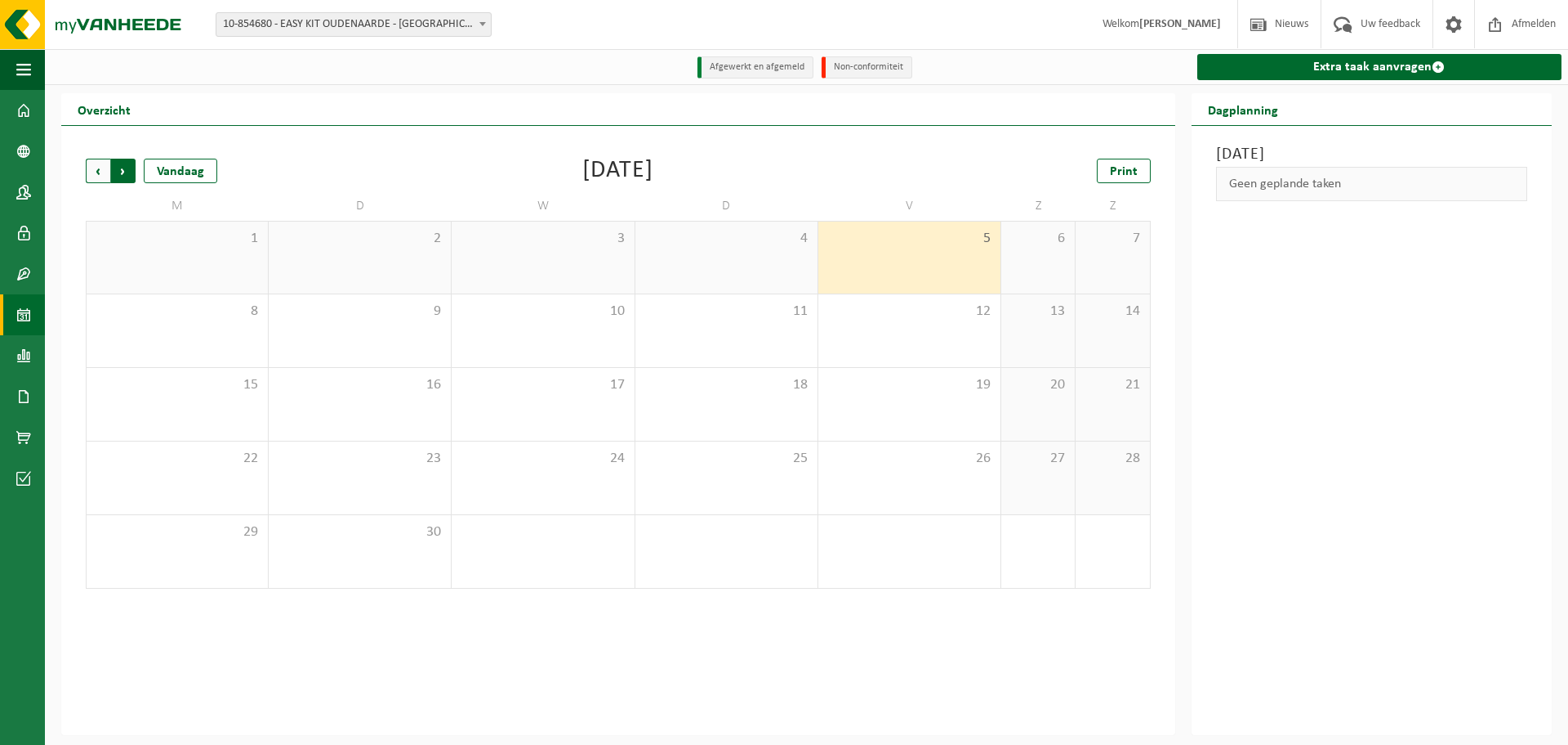
click at [106, 176] on span "Vorige" at bounding box center [98, 170] width 24 height 24
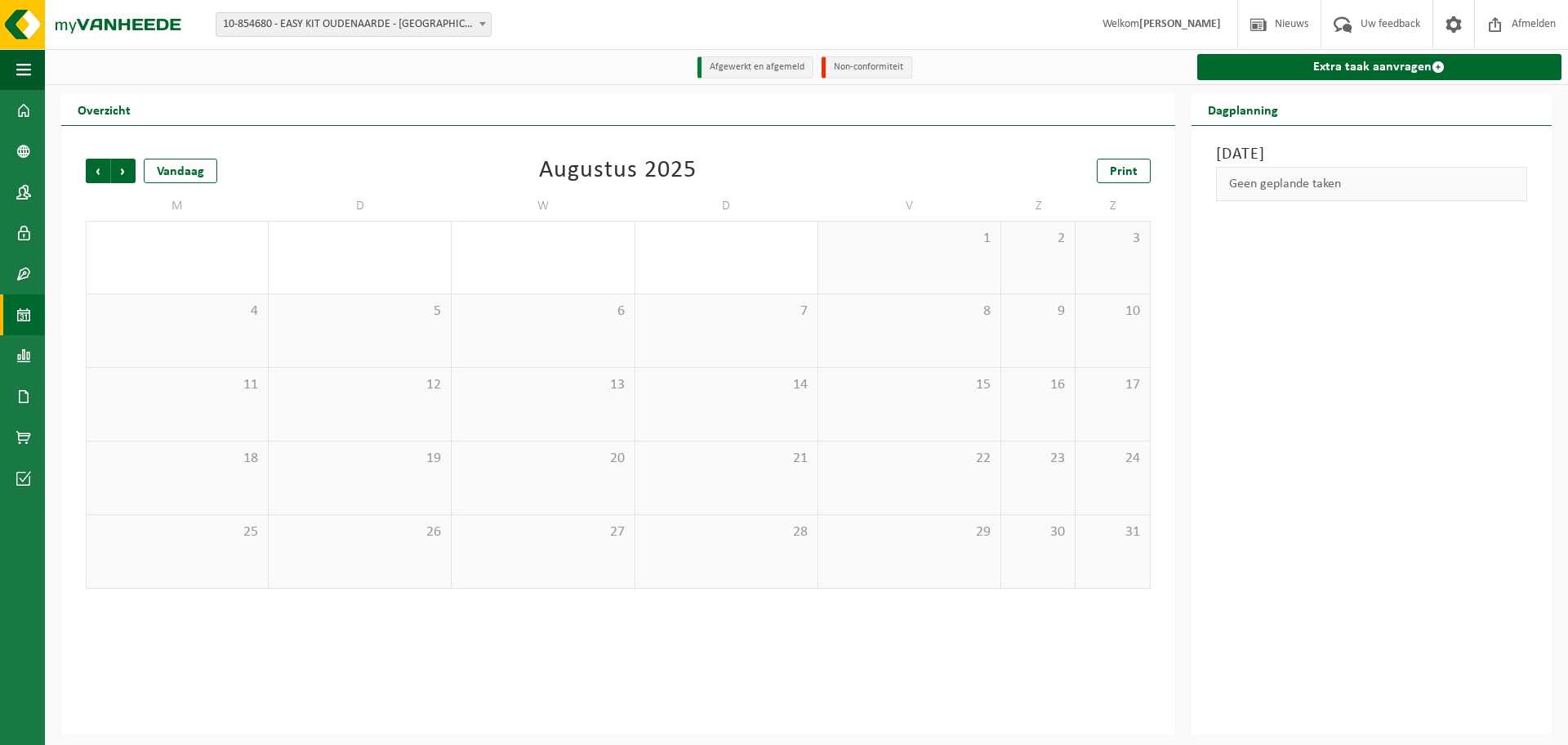
click at [106, 176] on span "Vorige" at bounding box center [98, 170] width 24 height 24
